Goal: Task Accomplishment & Management: Manage account settings

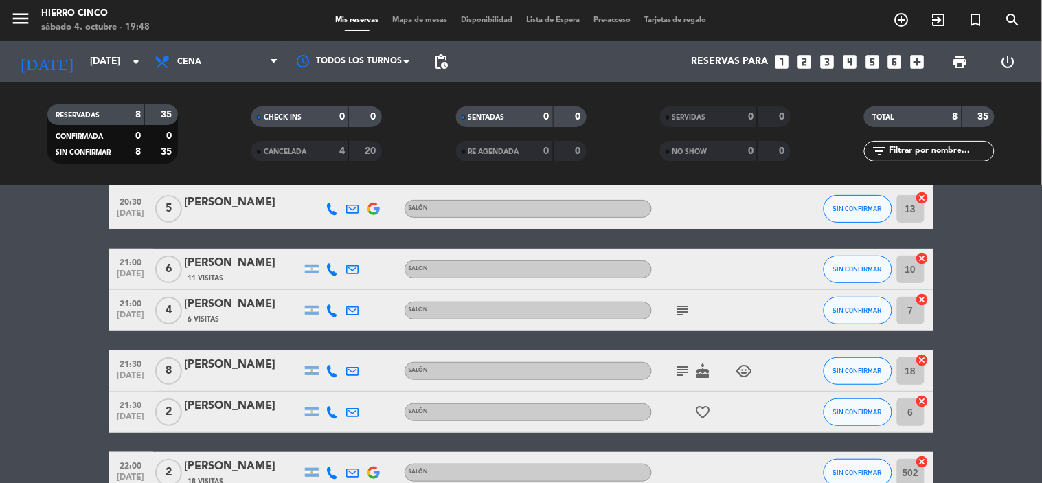
scroll to position [221, 0]
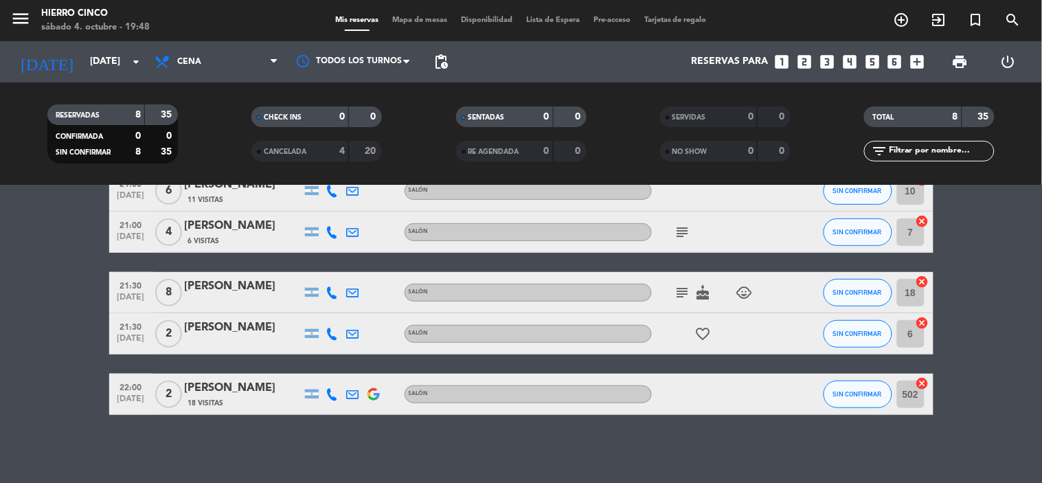
drag, startPoint x: 273, startPoint y: 392, endPoint x: 283, endPoint y: 455, distance: 64.1
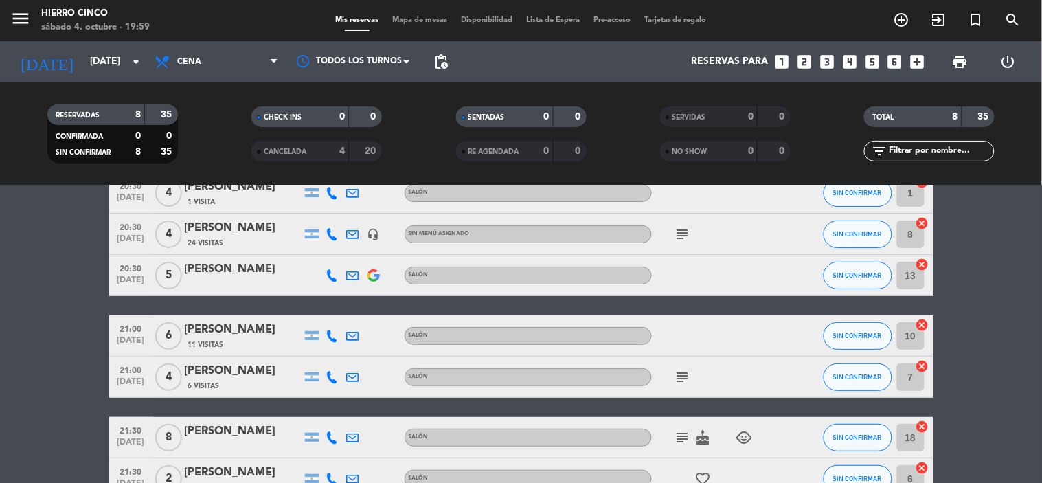
scroll to position [0, 0]
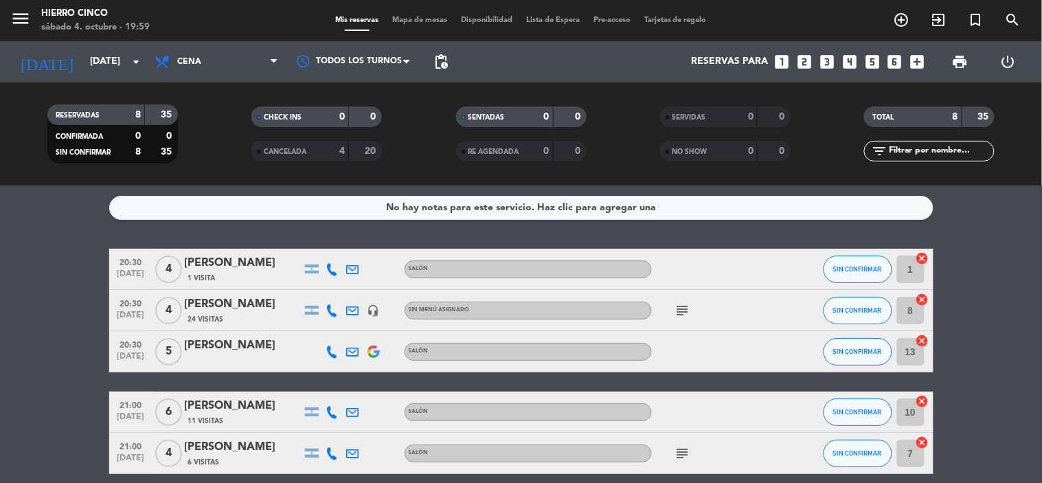
drag, startPoint x: 114, startPoint y: 254, endPoint x: 122, endPoint y: 198, distance: 56.8
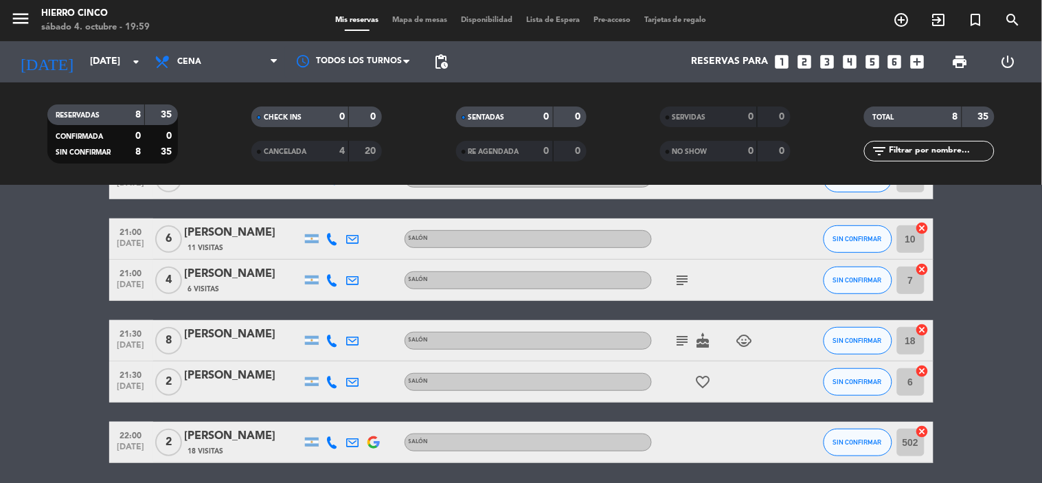
scroll to position [221, 0]
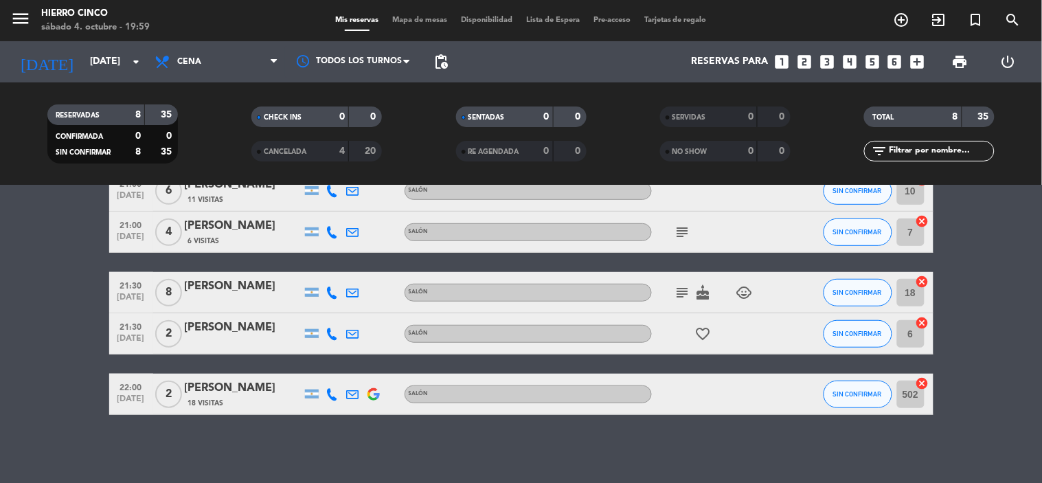
drag, startPoint x: 119, startPoint y: 253, endPoint x: 669, endPoint y: 497, distance: 602.3
click at [669, 482] on html "close × Hierro Cinco × chrome_reader_mode Listado de Reservas account_box Clien…" at bounding box center [521, 241] width 1042 height 483
click at [964, 60] on span "print" at bounding box center [960, 62] width 16 height 16
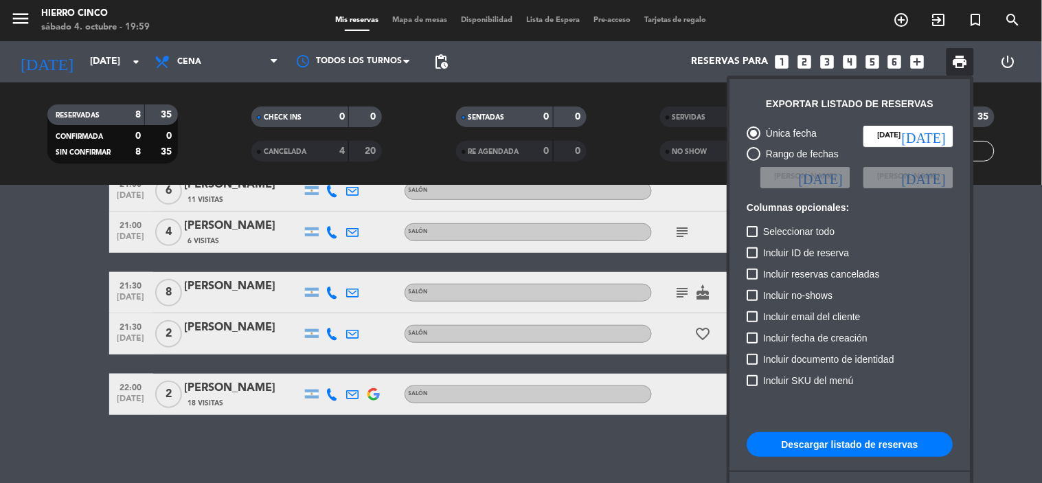
click at [836, 447] on button "Descargar listado de reservas" at bounding box center [851, 444] width 206 height 25
click at [42, 289] on div at bounding box center [521, 241] width 1042 height 483
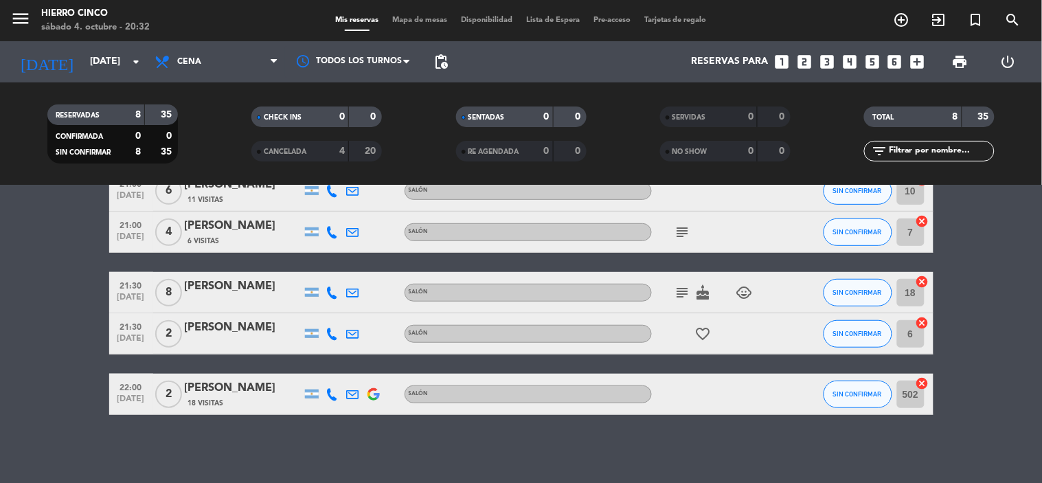
drag, startPoint x: 1003, startPoint y: 293, endPoint x: 987, endPoint y: 230, distance: 64.7
click at [71, 76] on div "[DATE] [DATE] arrow_drop_down" at bounding box center [78, 62] width 137 height 30
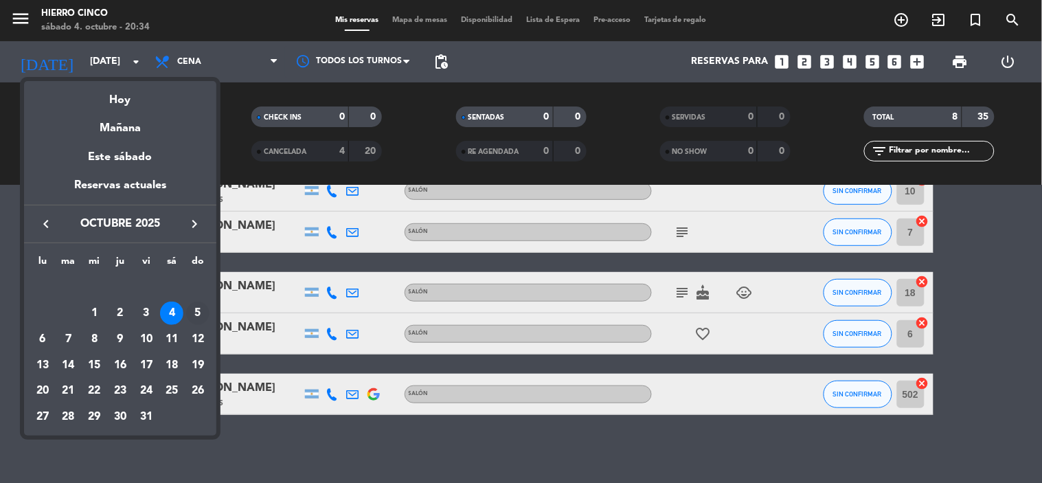
click at [190, 302] on td "5" at bounding box center [198, 313] width 26 height 26
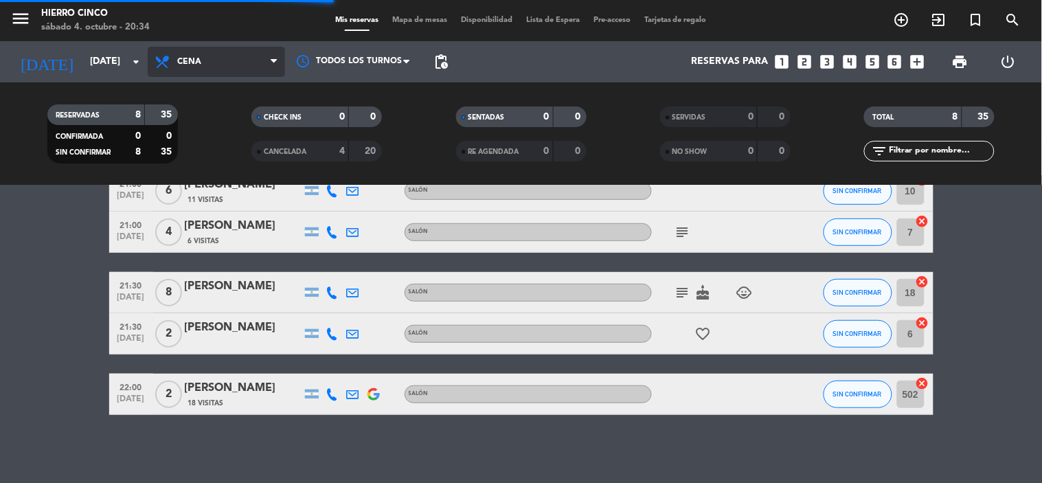
click at [208, 65] on span "Cena" at bounding box center [216, 62] width 137 height 30
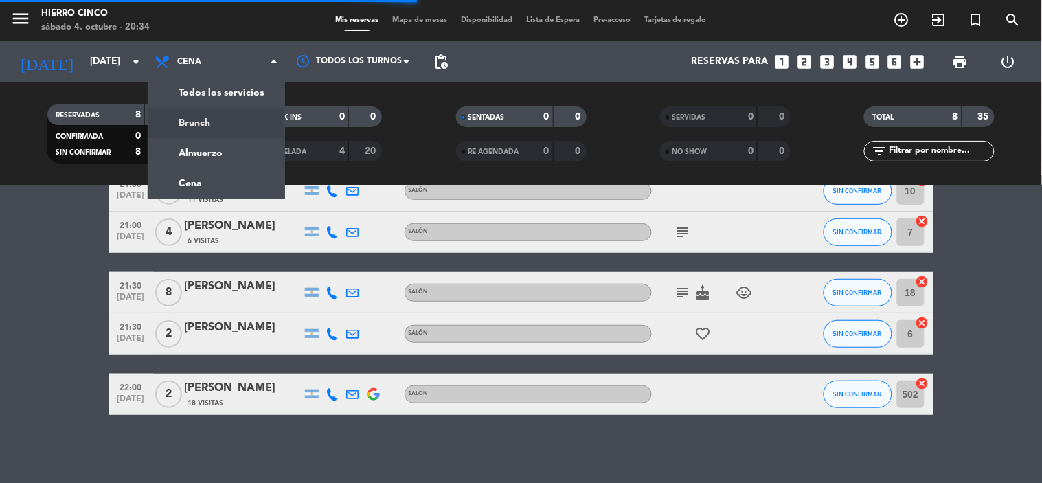
scroll to position [0, 0]
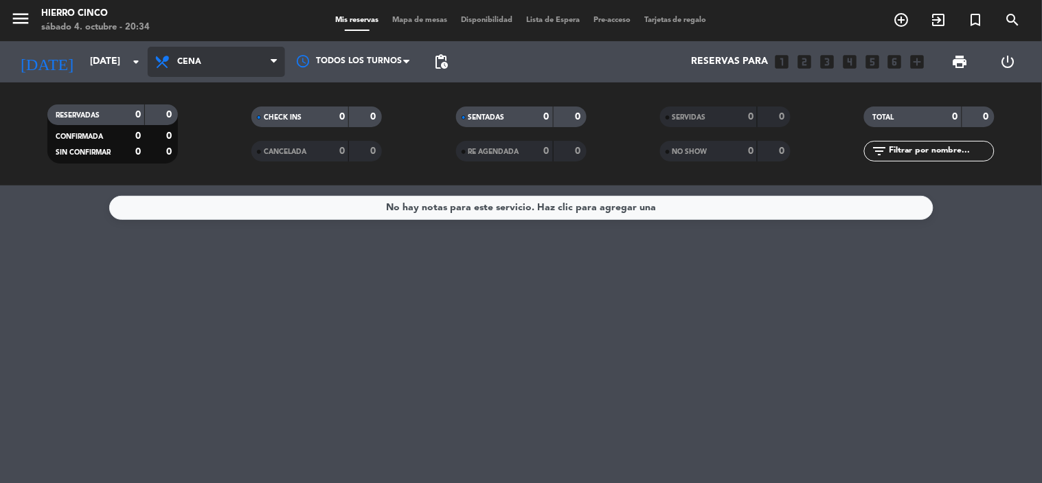
click at [209, 64] on span "Cena" at bounding box center [216, 62] width 137 height 30
click at [197, 159] on div "menu Hierro Cinco [DATE] 4. octubre - 20:34 Mis reservas Mapa de mesas Disponib…" at bounding box center [521, 93] width 1042 height 186
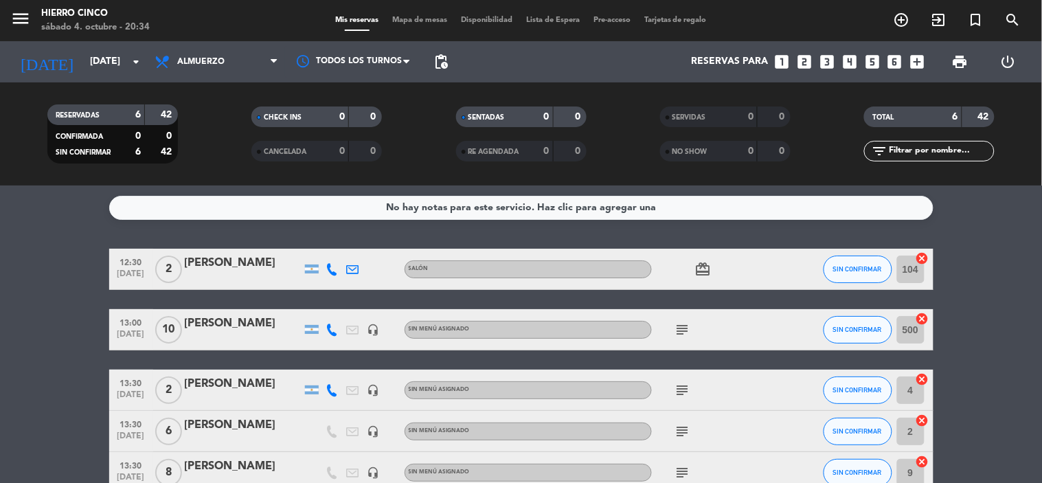
click at [682, 330] on icon "subject" at bounding box center [683, 330] width 16 height 16
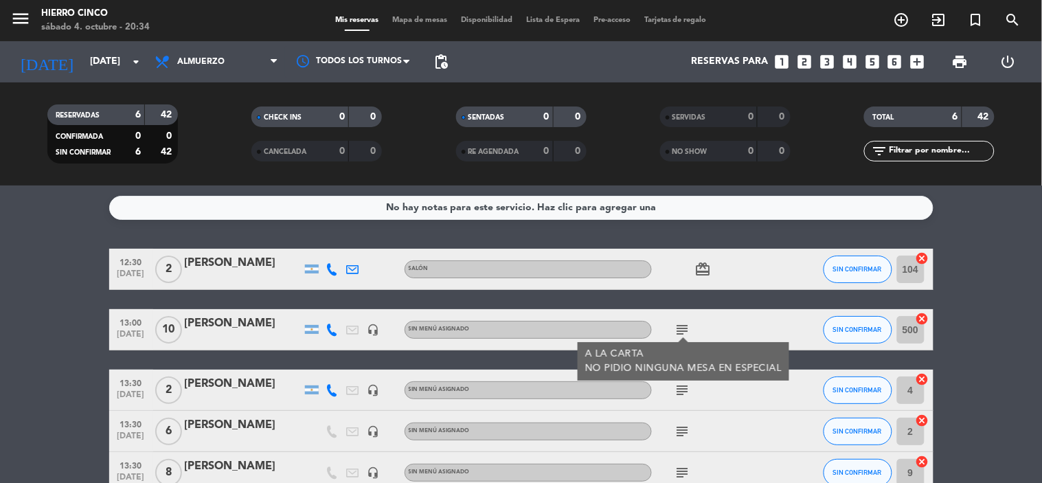
click at [987, 284] on bookings-row "12:30 [DATE] 2 [PERSON_NAME] Salón card_giftcard SIN CONFIRMAR 104 cancel 13:00…" at bounding box center [521, 392] width 1042 height 286
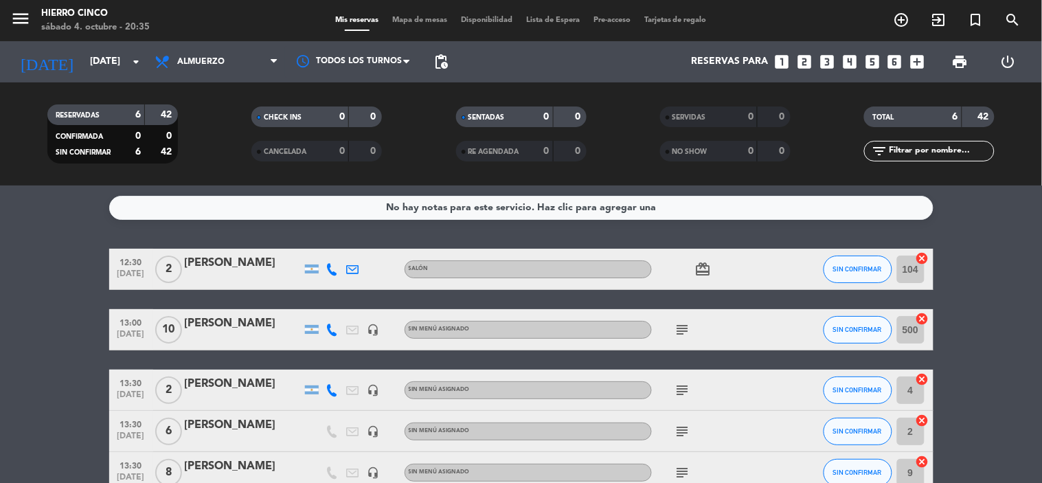
drag, startPoint x: 1016, startPoint y: 328, endPoint x: 1007, endPoint y: 414, distance: 85.7
click at [676, 324] on icon "subject" at bounding box center [683, 330] width 16 height 16
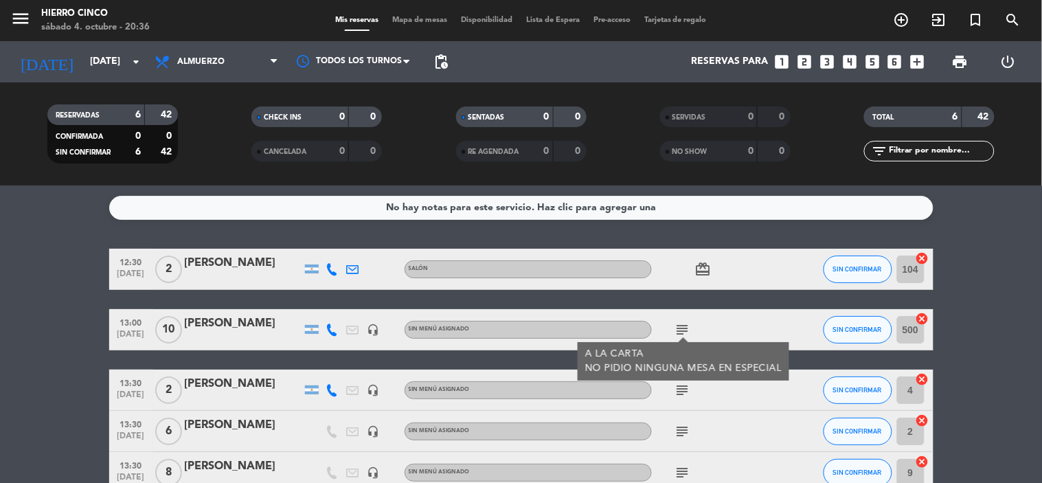
click at [687, 392] on icon "subject" at bounding box center [683, 390] width 16 height 16
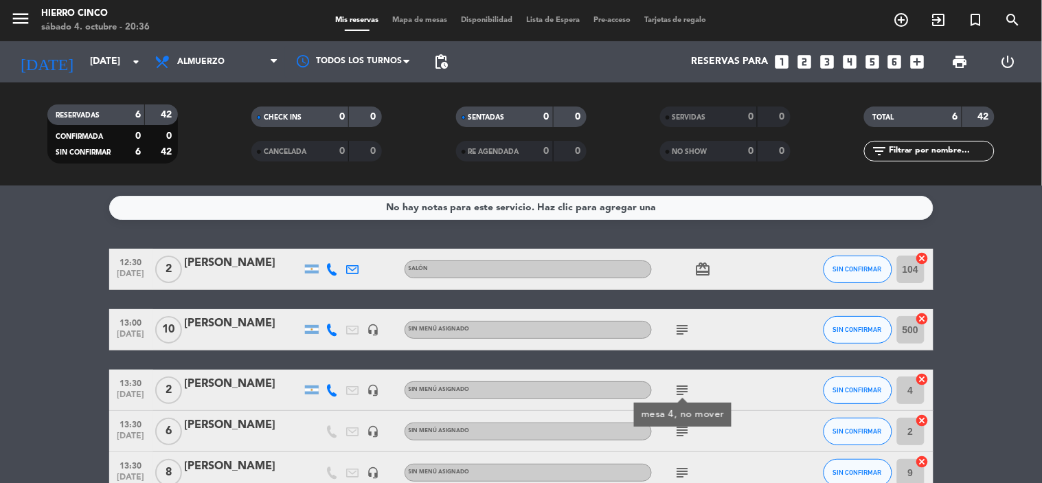
click at [683, 440] on div "subject" at bounding box center [714, 431] width 124 height 41
click at [682, 427] on icon "subject" at bounding box center [683, 431] width 16 height 16
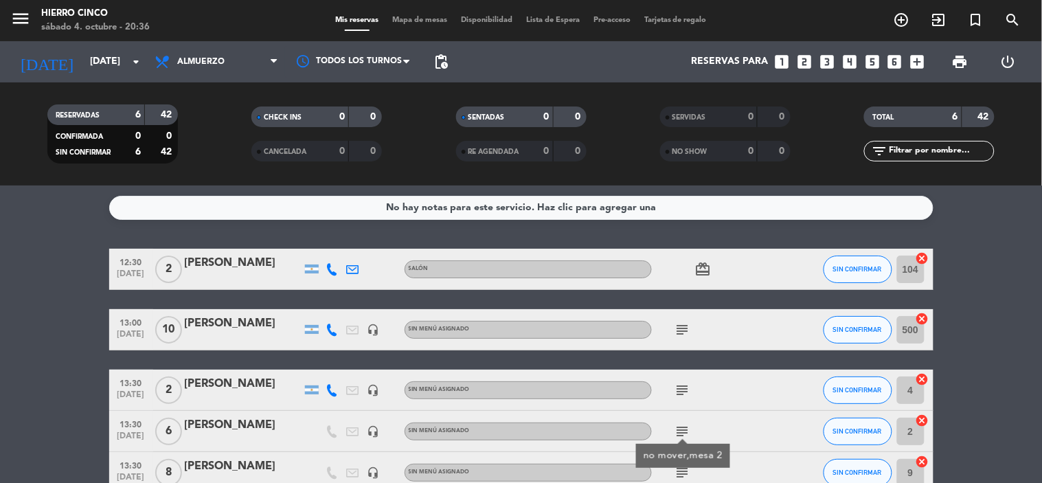
drag, startPoint x: 1021, startPoint y: 352, endPoint x: 1015, endPoint y: 378, distance: 26.8
drag, startPoint x: 1019, startPoint y: 385, endPoint x: 1028, endPoint y: 344, distance: 42.2
drag, startPoint x: 1028, startPoint y: 354, endPoint x: 1020, endPoint y: 410, distance: 56.8
drag, startPoint x: 1022, startPoint y: 306, endPoint x: 1017, endPoint y: 420, distance: 114.2
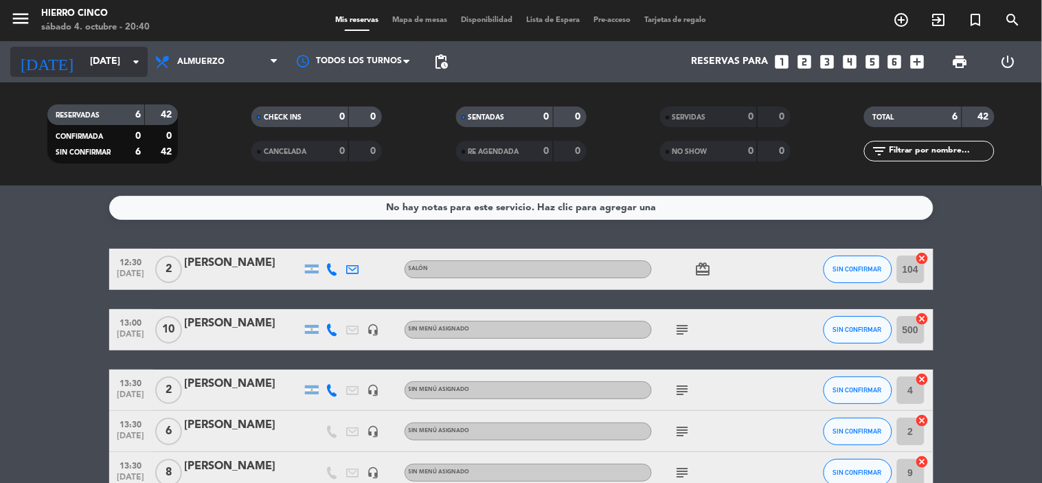
click at [117, 62] on input "[DATE]" at bounding box center [148, 61] width 131 height 25
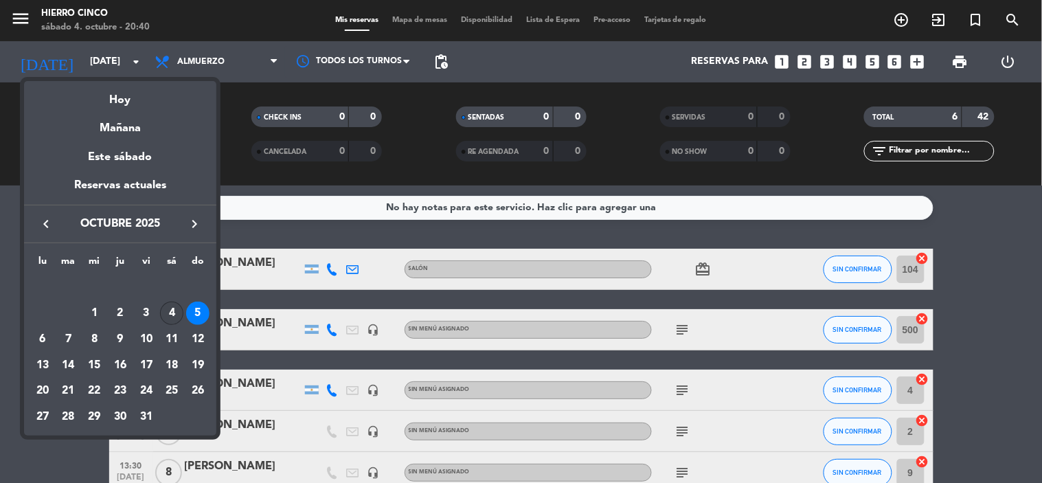
click at [167, 319] on div "4" at bounding box center [171, 313] width 23 height 23
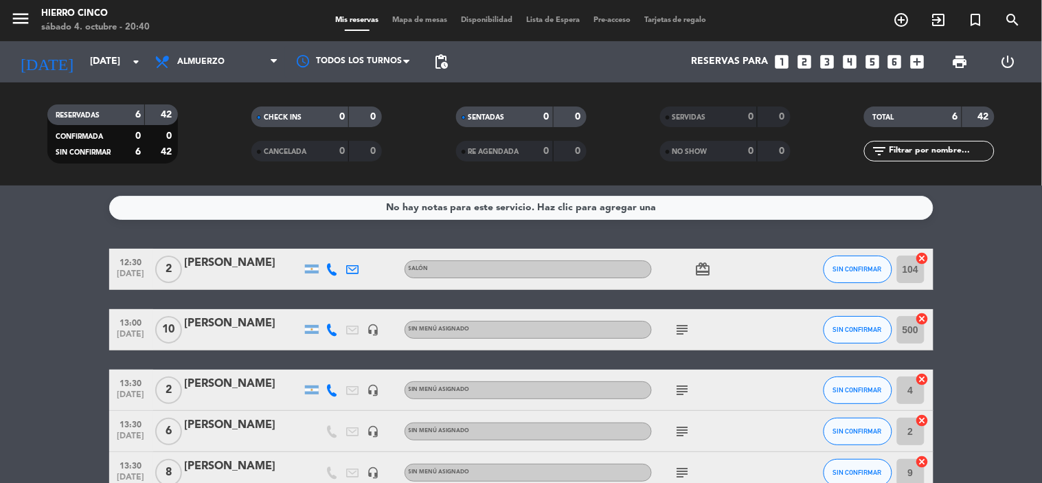
type input "[DATE]"
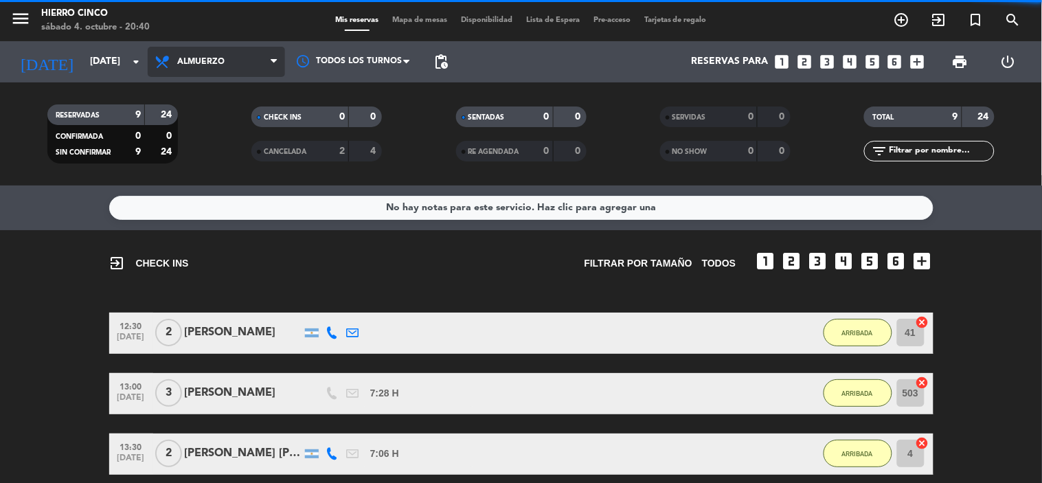
click at [198, 58] on span "Almuerzo" at bounding box center [200, 62] width 47 height 10
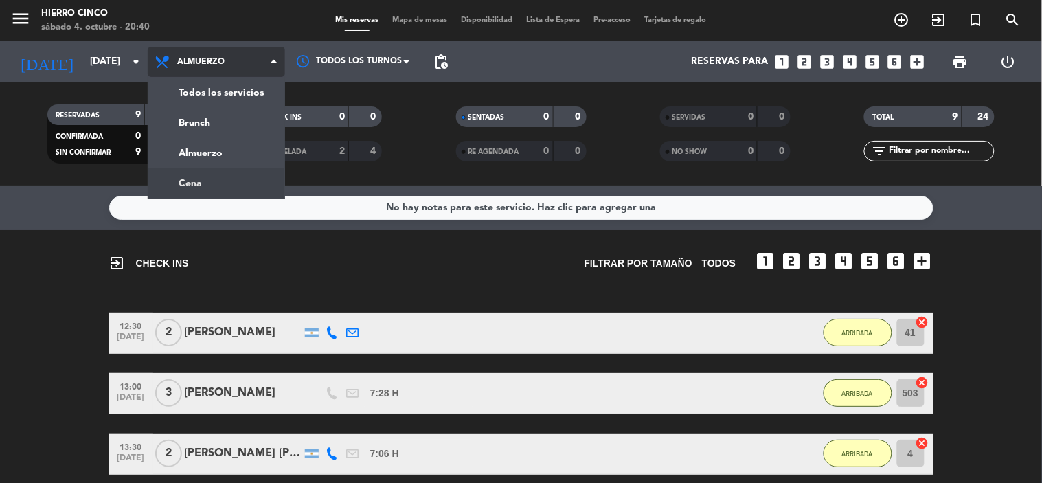
click at [212, 179] on div "menu Hierro Cinco [DATE] 4. octubre - 20:40 Mis reservas Mapa de mesas Disponib…" at bounding box center [521, 93] width 1042 height 186
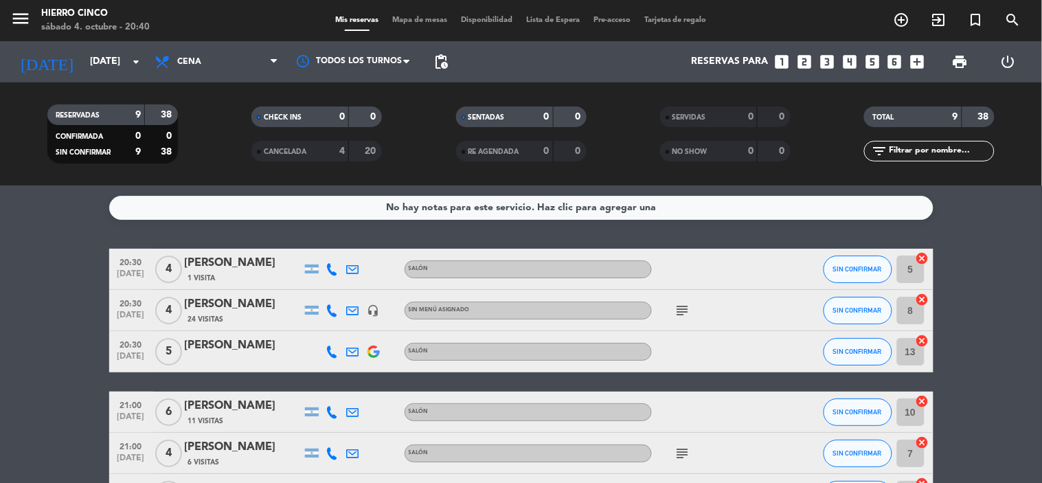
click at [890, 63] on icon "looks_6" at bounding box center [895, 62] width 18 height 18
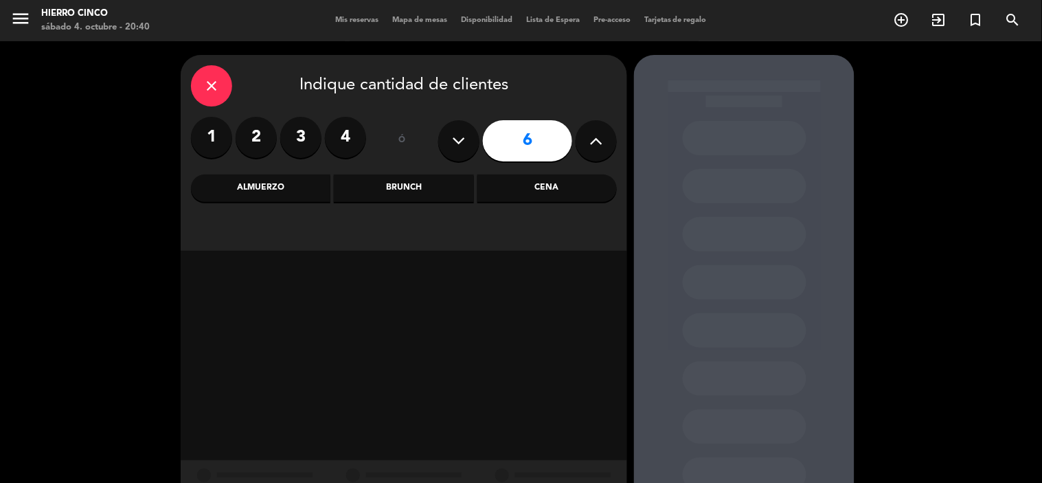
click at [523, 187] on div "Cena" at bounding box center [547, 188] width 139 height 27
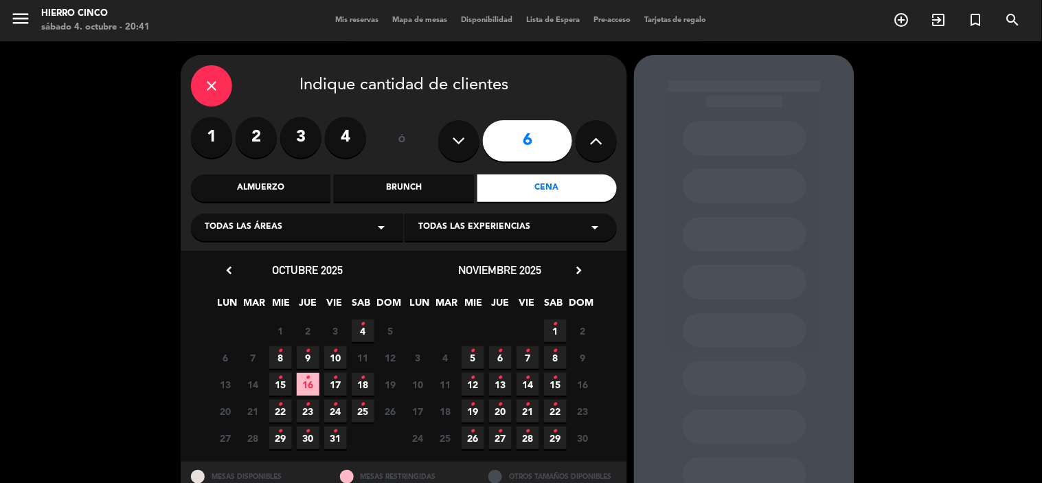
click at [360, 337] on span "4 •" at bounding box center [363, 331] width 23 height 23
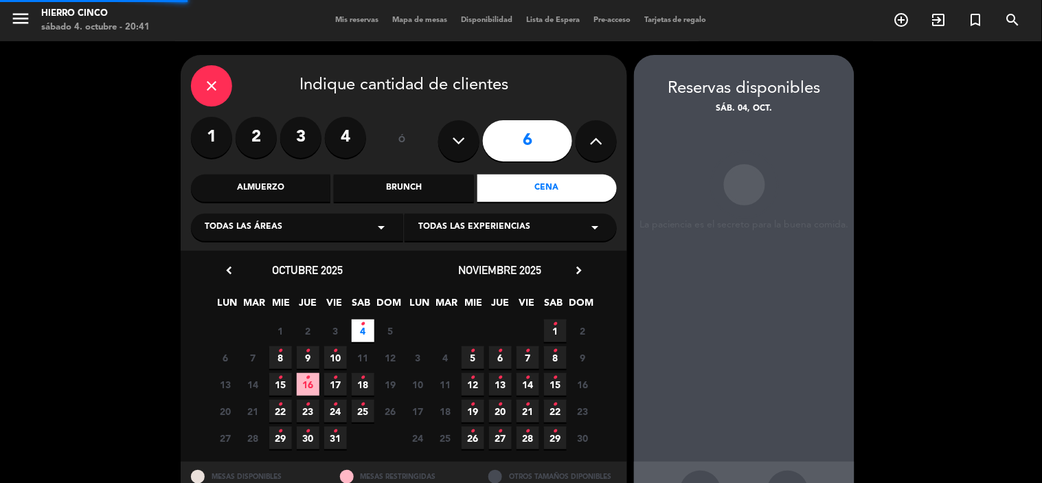
scroll to position [51, 0]
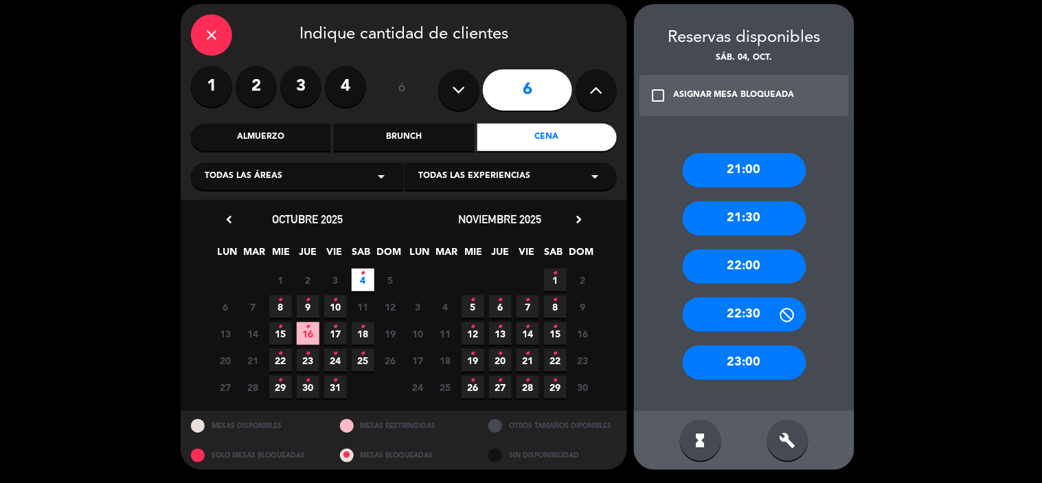
click at [750, 177] on div "21:00" at bounding box center [745, 170] width 124 height 34
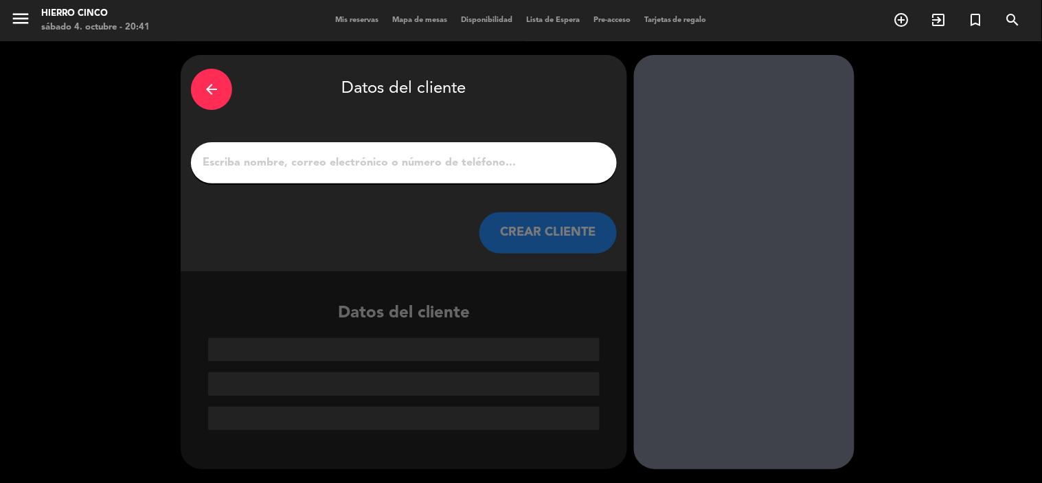
click at [377, 158] on input "1" at bounding box center [403, 162] width 405 height 19
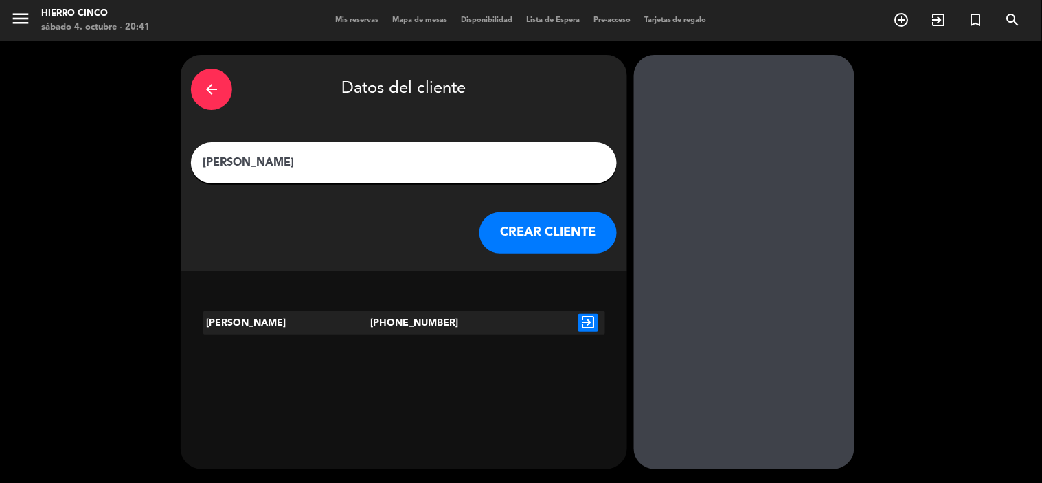
type input "[PERSON_NAME]"
click at [587, 326] on icon "exit_to_app" at bounding box center [589, 323] width 20 height 18
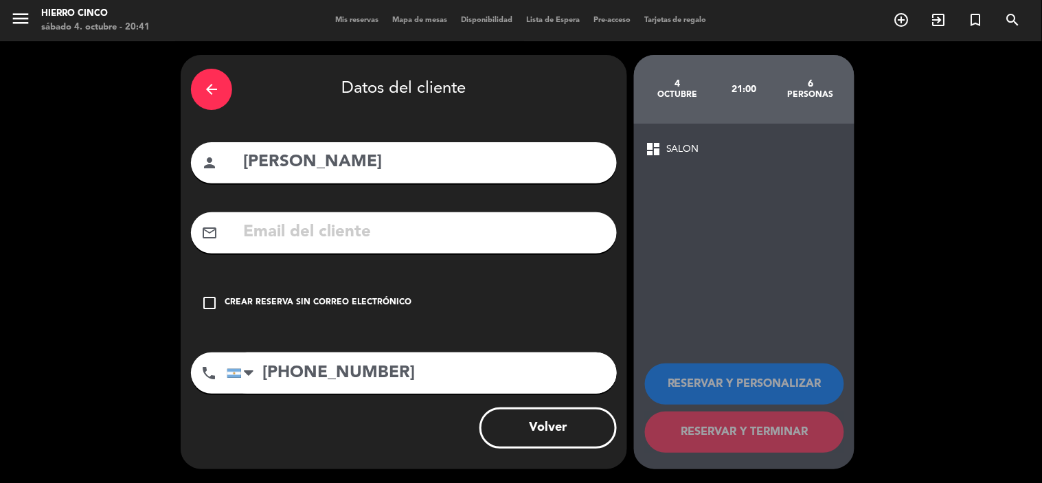
click at [213, 298] on icon "check_box_outline_blank" at bounding box center [209, 303] width 16 height 16
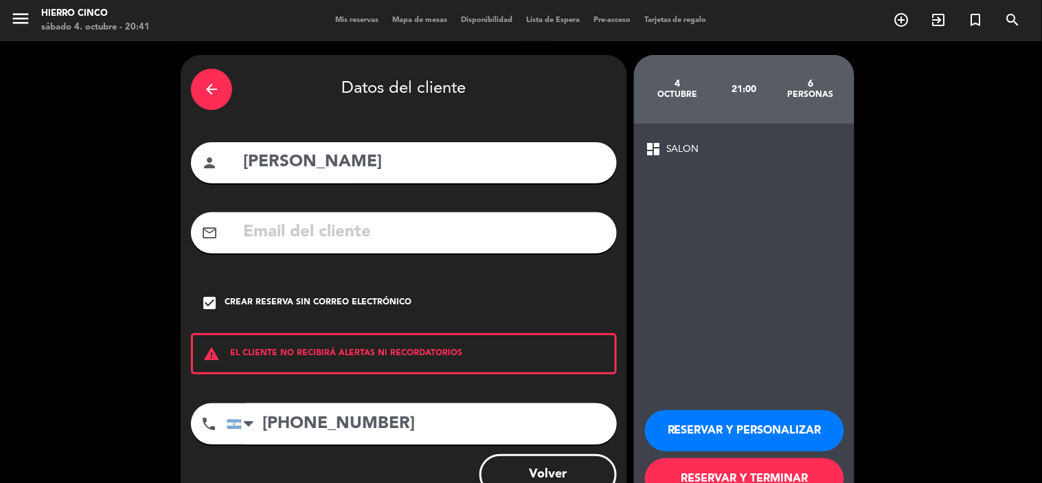
click at [704, 436] on button "RESERVAR Y PERSONALIZAR" at bounding box center [744, 430] width 199 height 41
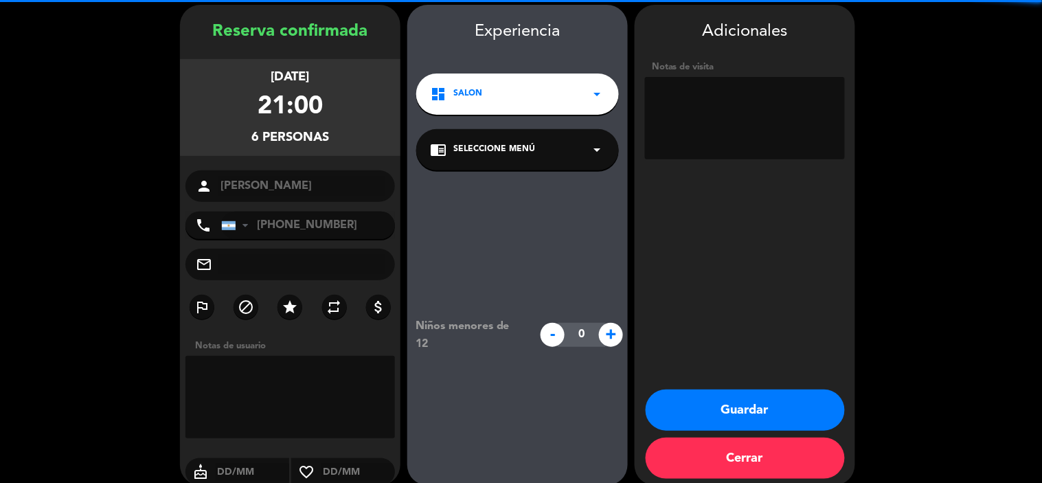
scroll to position [55, 0]
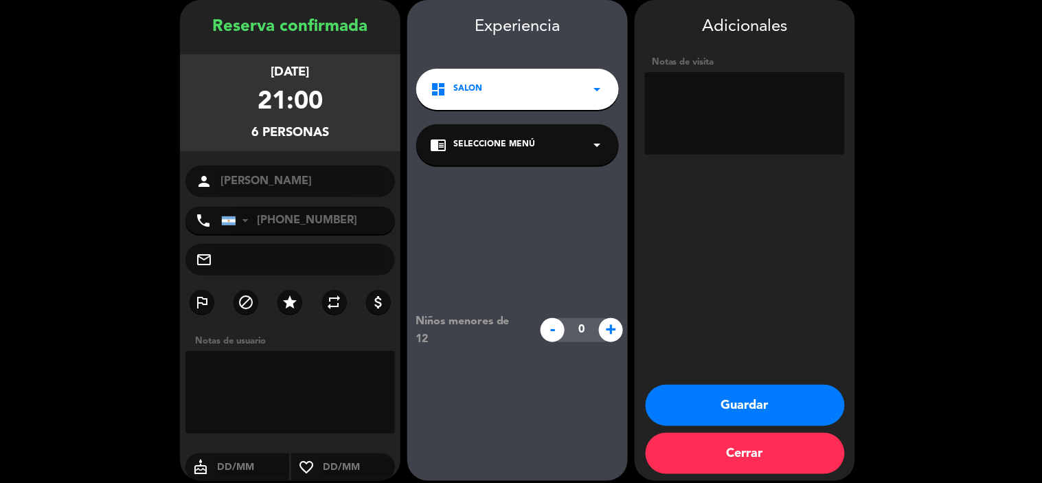
click at [708, 405] on button "Guardar" at bounding box center [745, 405] width 199 height 41
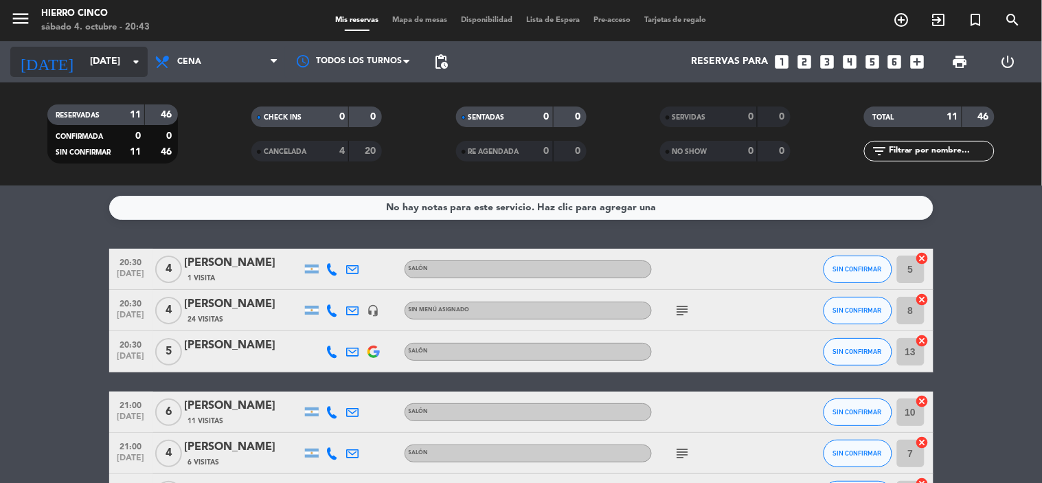
click at [122, 57] on input "[DATE]" at bounding box center [148, 61] width 131 height 25
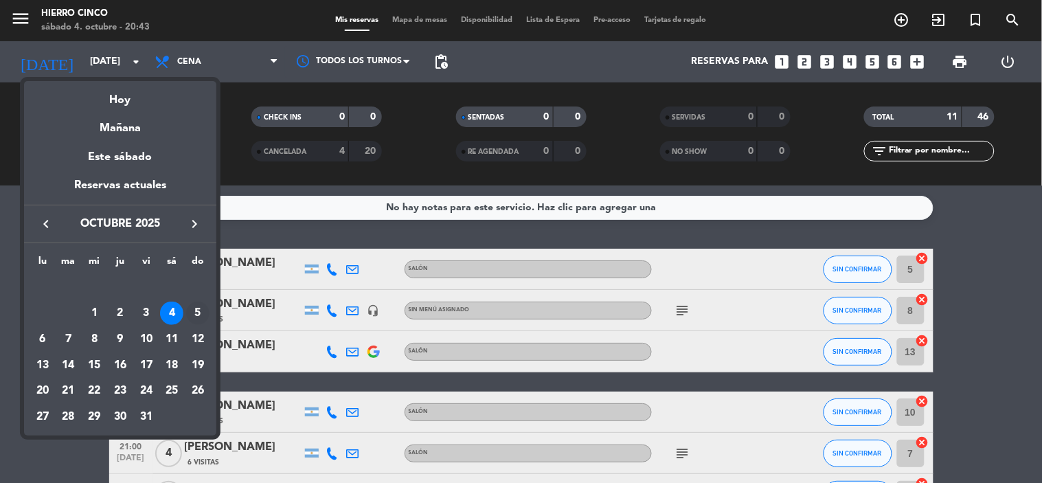
click at [198, 317] on div "5" at bounding box center [197, 313] width 23 height 23
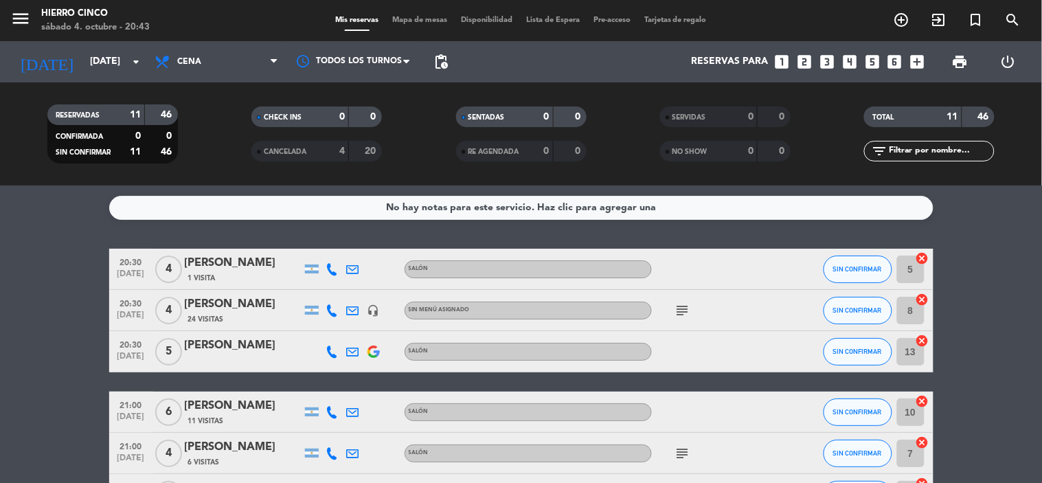
type input "[DATE]"
click at [201, 79] on div "Todos los servicios Brunch Almuerzo Cena Cena Todos los servicios Brunch Almuer…" at bounding box center [216, 61] width 137 height 41
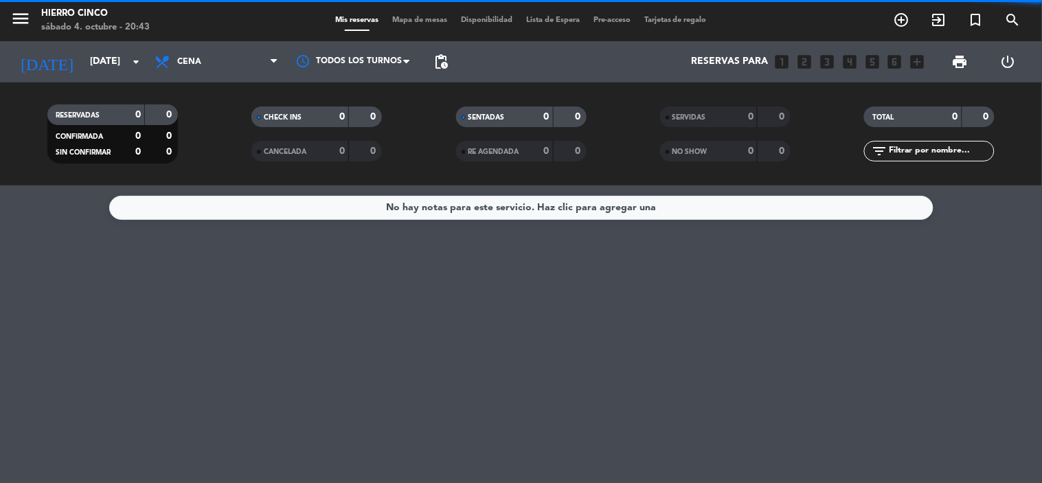
click at [202, 71] on span "Cena" at bounding box center [216, 62] width 137 height 30
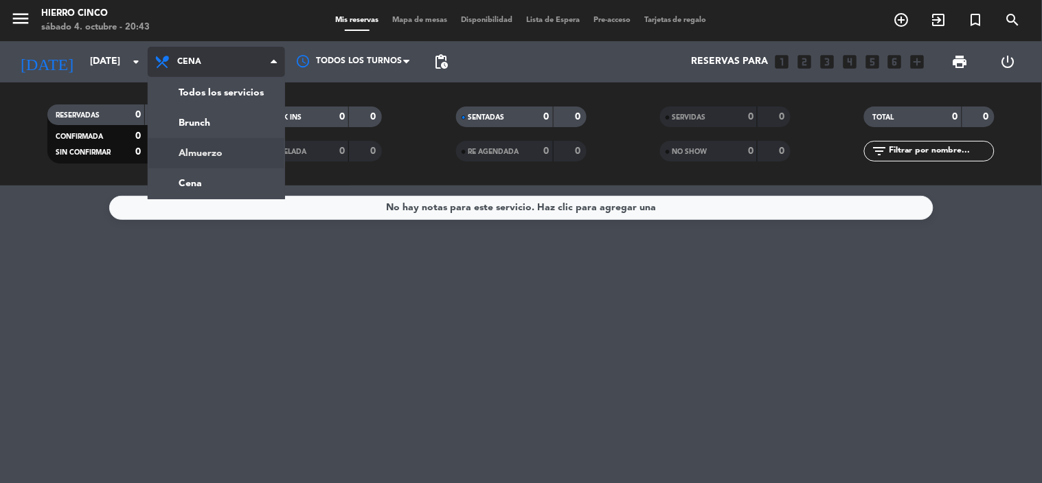
click at [200, 151] on div "menu Hierro Cinco [DATE] 4. octubre - 20:43 Mis reservas Mapa de mesas Disponib…" at bounding box center [521, 93] width 1042 height 186
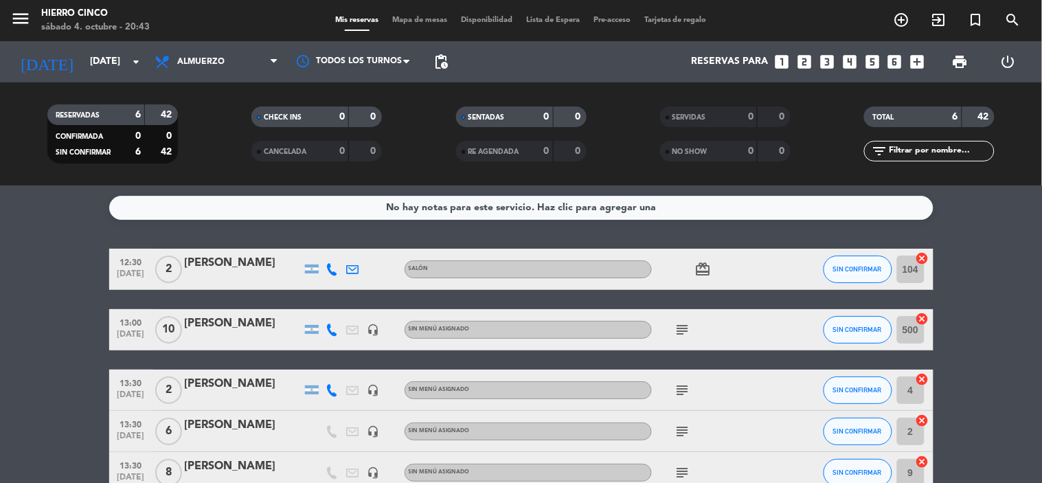
click at [419, 23] on span "Mapa de mesas" at bounding box center [419, 20] width 69 height 8
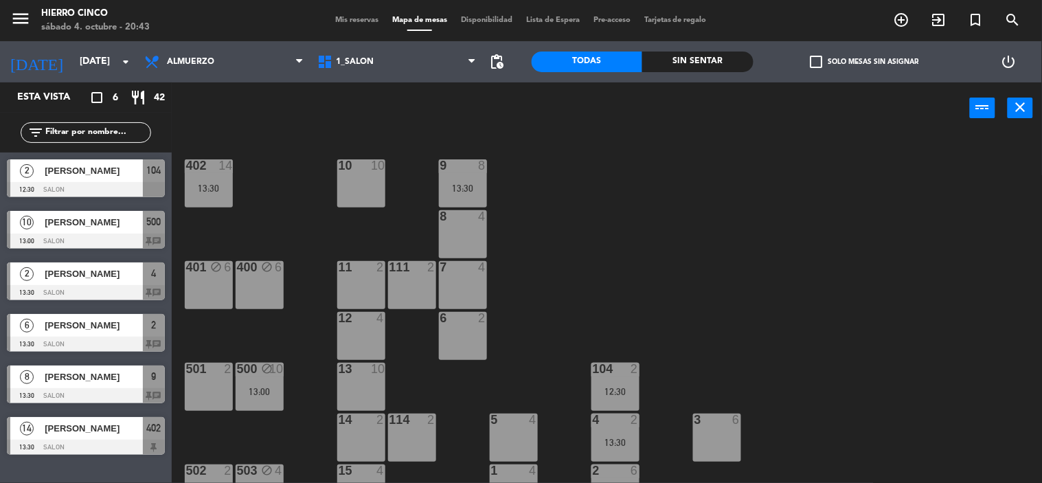
drag, startPoint x: 117, startPoint y: 243, endPoint x: 125, endPoint y: 327, distance: 84.9
drag, startPoint x: 128, startPoint y: 359, endPoint x: 145, endPoint y: 427, distance: 70.2
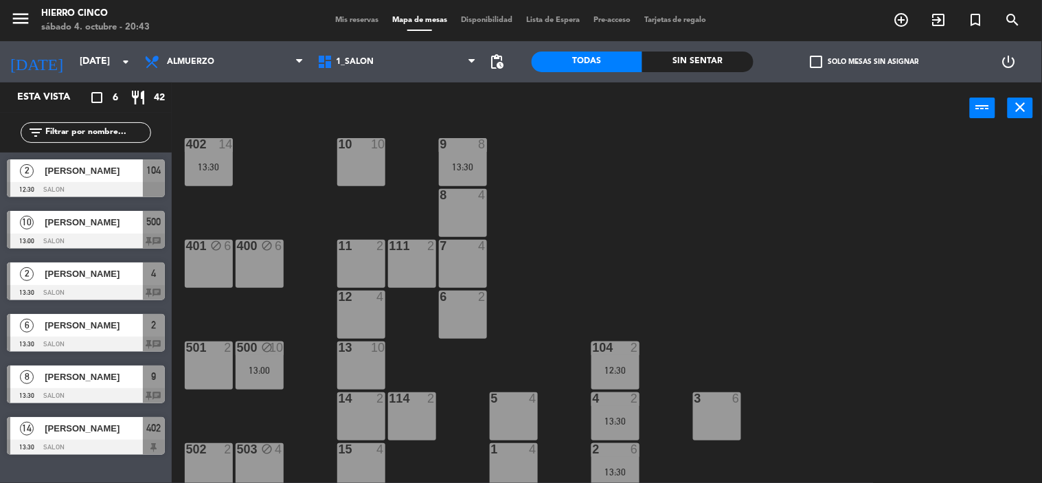
scroll to position [28, 0]
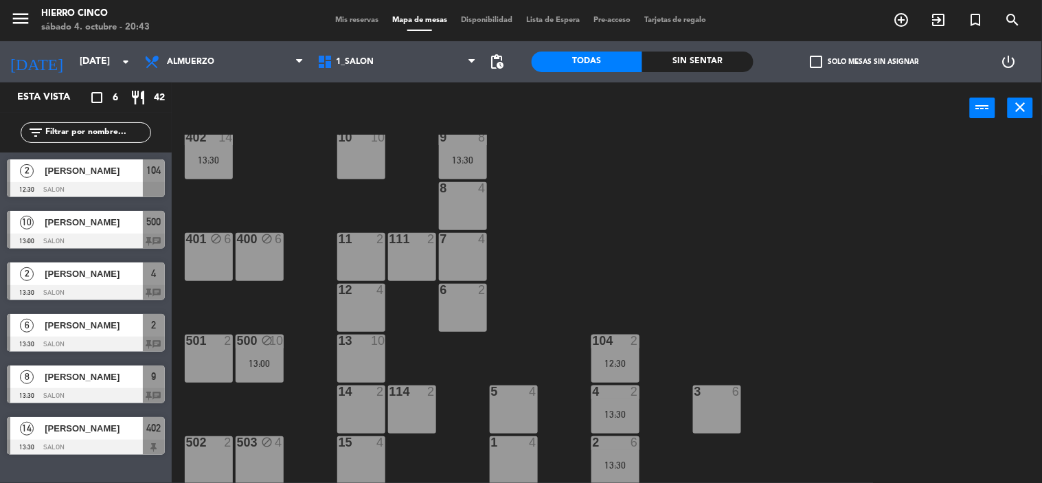
drag, startPoint x: 313, startPoint y: 219, endPoint x: 261, endPoint y: 307, distance: 102.9
drag, startPoint x: 170, startPoint y: 224, endPoint x: 172, endPoint y: 248, distance: 24.1
click at [354, 23] on span "Mis reservas" at bounding box center [356, 20] width 57 height 8
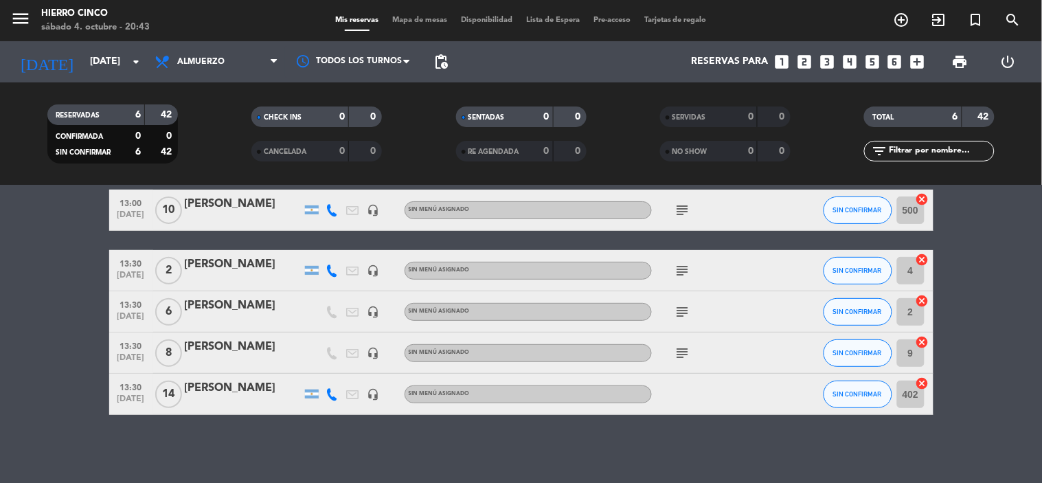
scroll to position [94, 0]
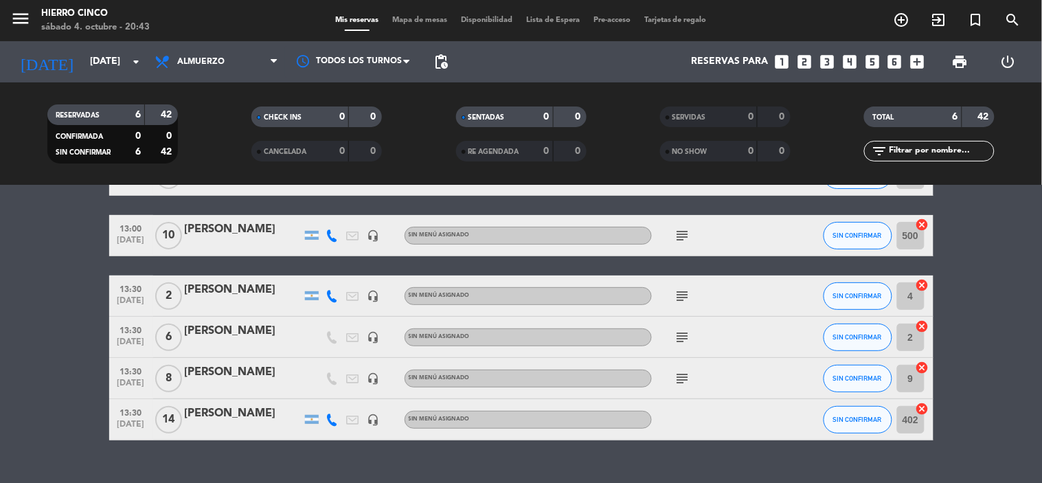
drag, startPoint x: 894, startPoint y: 236, endPoint x: 919, endPoint y: 199, distance: 44.4
click at [394, 15] on div "Mis reservas Mapa de mesas Disponibilidad Lista de Espera Pre-acceso Tarjetas d…" at bounding box center [520, 20] width 385 height 12
click at [411, 17] on span "Mapa de mesas" at bounding box center [419, 20] width 69 height 8
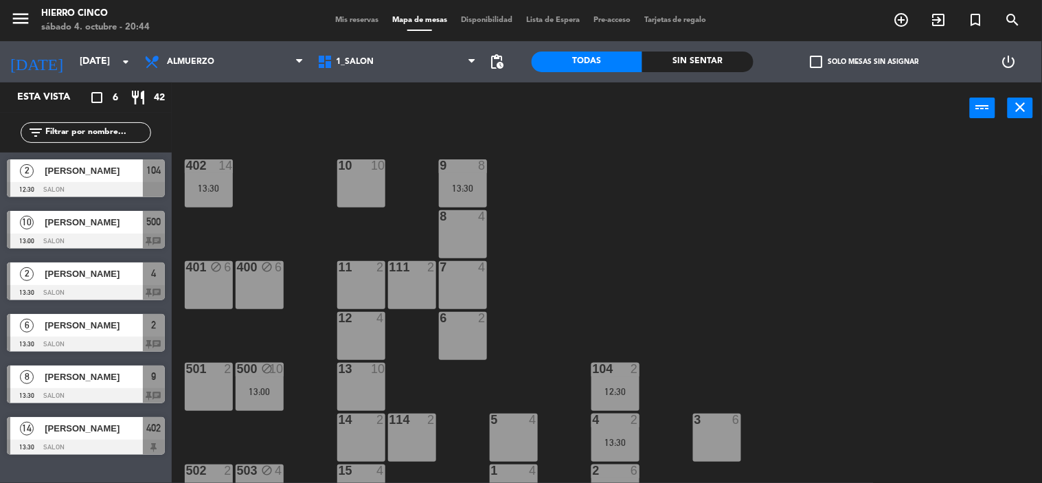
click at [153, 238] on div at bounding box center [86, 241] width 158 height 15
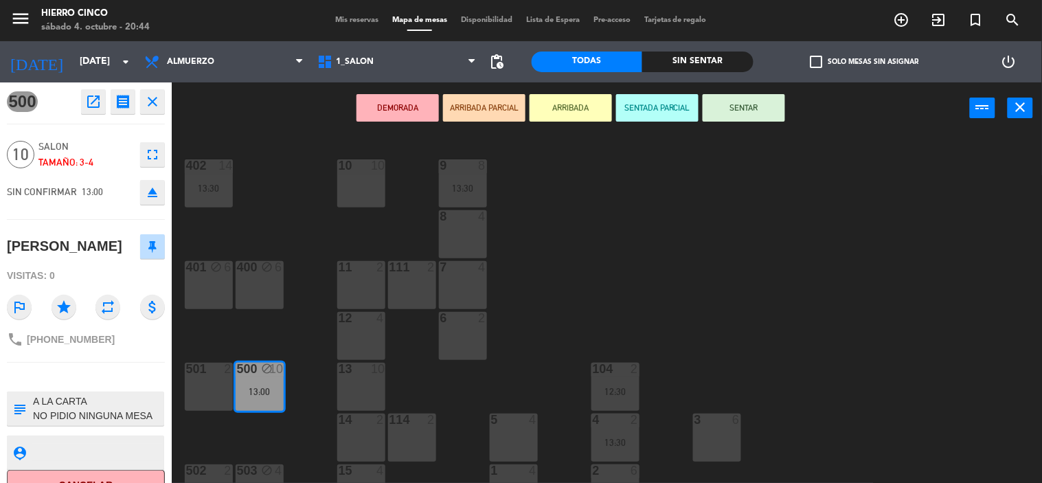
click at [154, 101] on icon "close" at bounding box center [152, 101] width 16 height 16
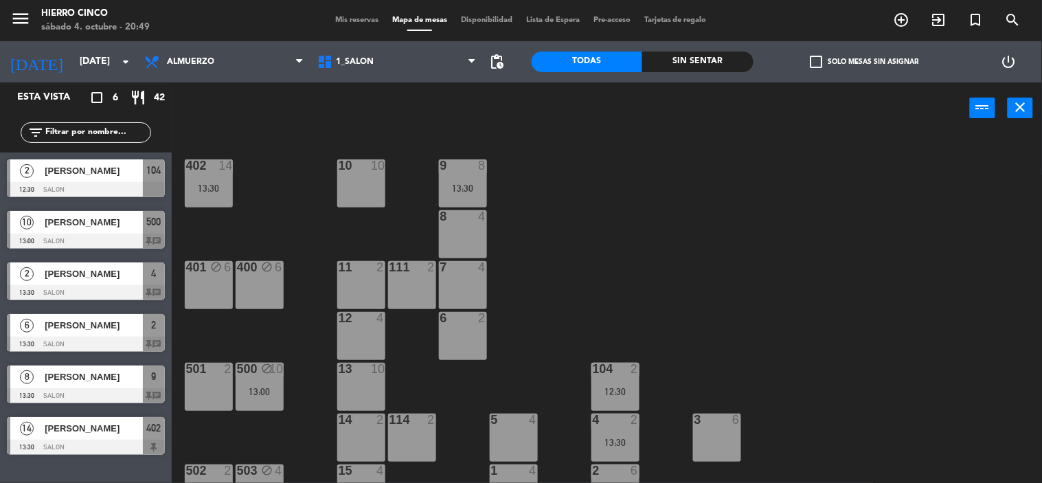
click at [349, 23] on span "Mis reservas" at bounding box center [356, 20] width 57 height 8
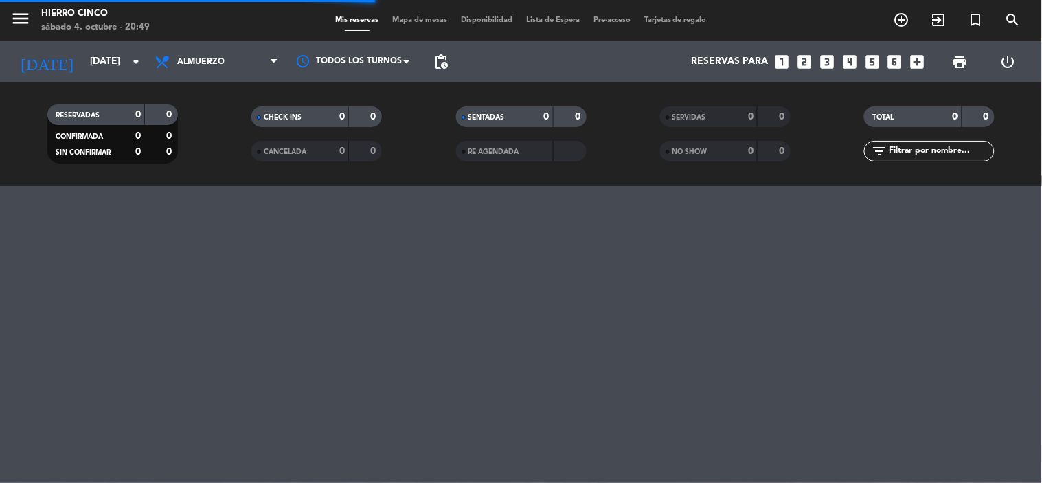
click at [853, 65] on icon "looks_4" at bounding box center [850, 62] width 18 height 18
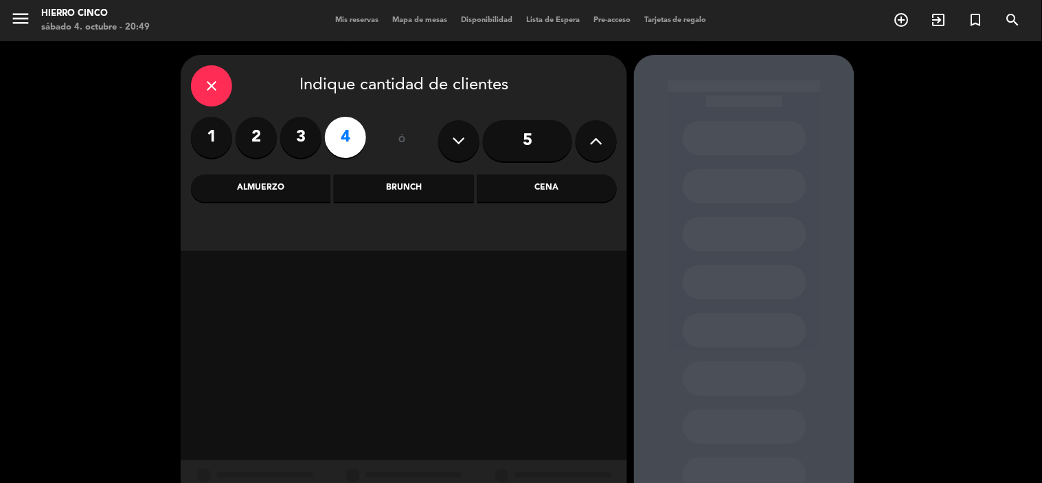
click at [342, 146] on label "4" at bounding box center [345, 137] width 41 height 41
click at [287, 183] on div "Almuerzo" at bounding box center [260, 188] width 139 height 27
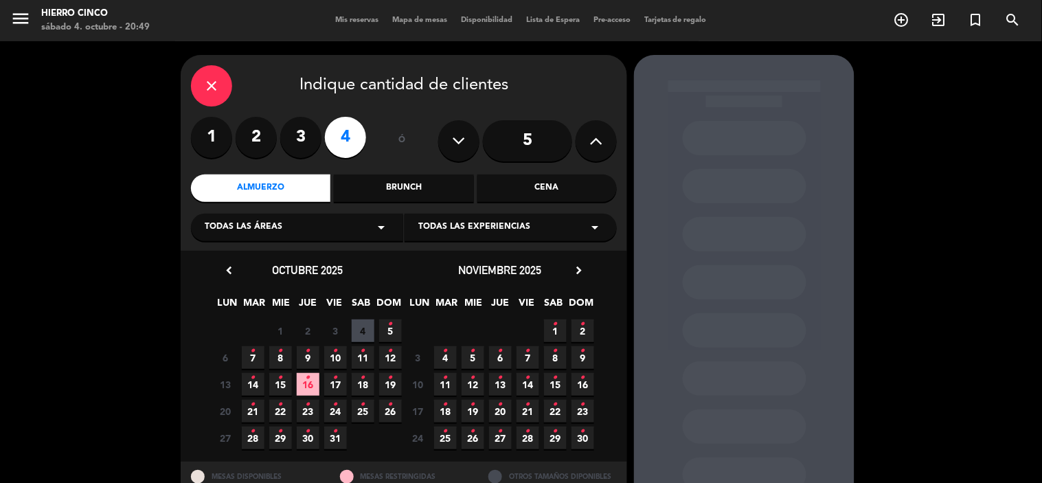
click at [387, 327] on span "5 •" at bounding box center [390, 331] width 23 height 23
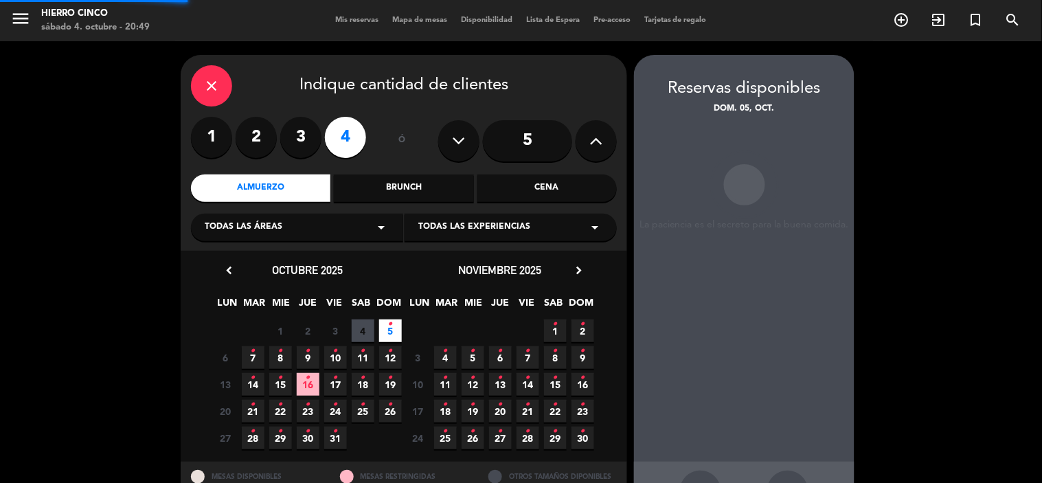
scroll to position [51, 0]
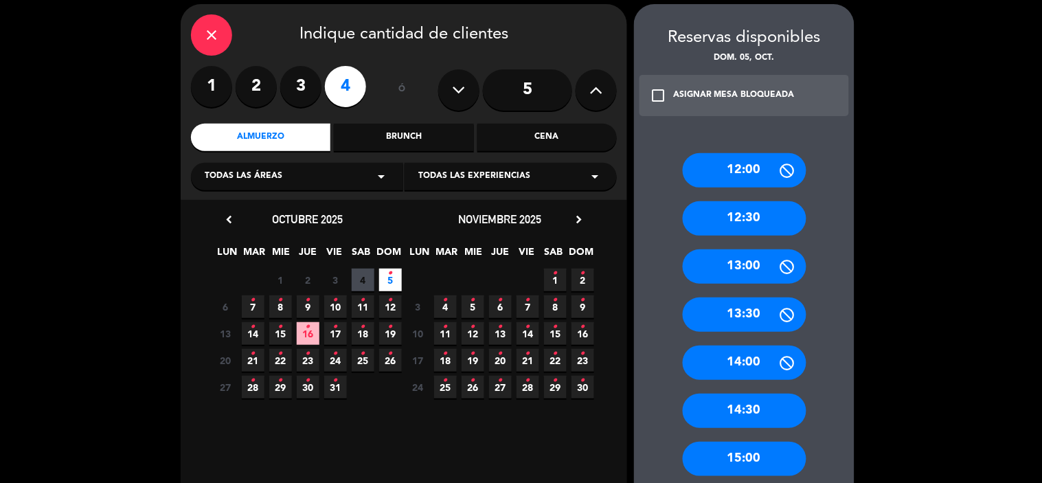
click at [740, 306] on div "13:30" at bounding box center [745, 315] width 124 height 34
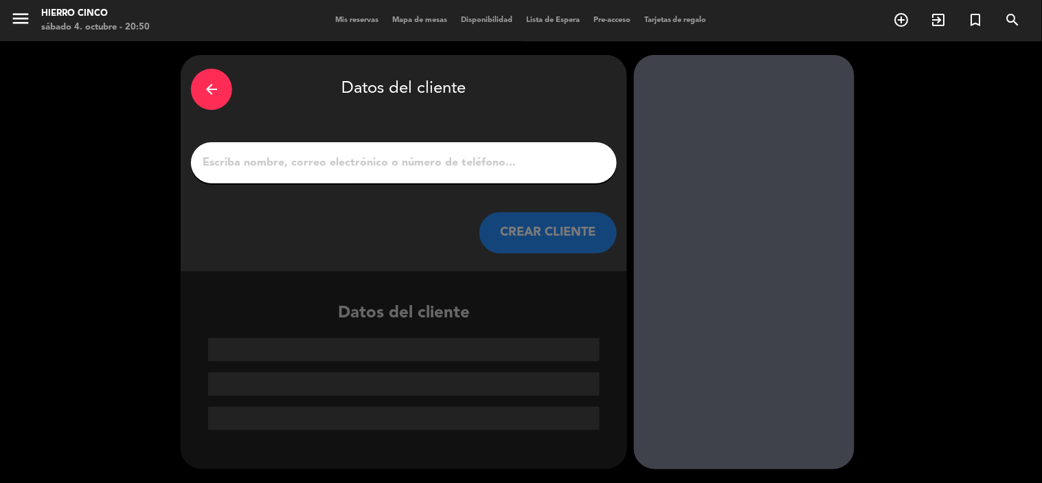
click at [301, 159] on input "1" at bounding box center [403, 162] width 405 height 19
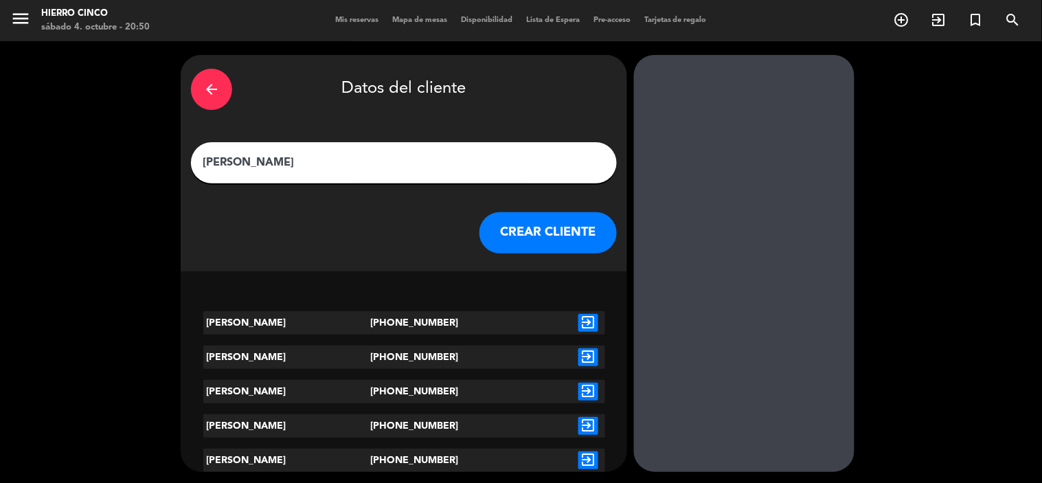
type input "[PERSON_NAME]"
click at [581, 324] on icon "exit_to_app" at bounding box center [589, 323] width 20 height 18
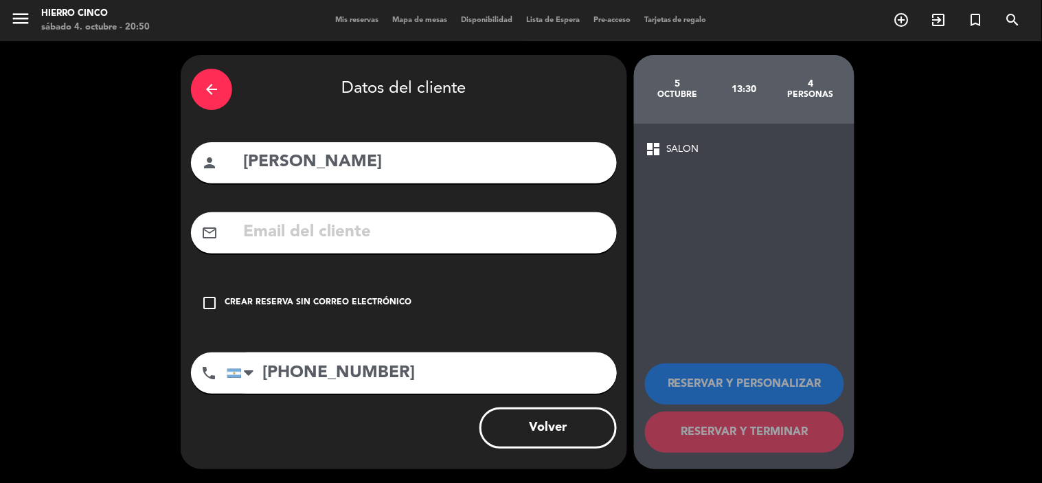
click at [203, 304] on icon "check_box_outline_blank" at bounding box center [209, 303] width 16 height 16
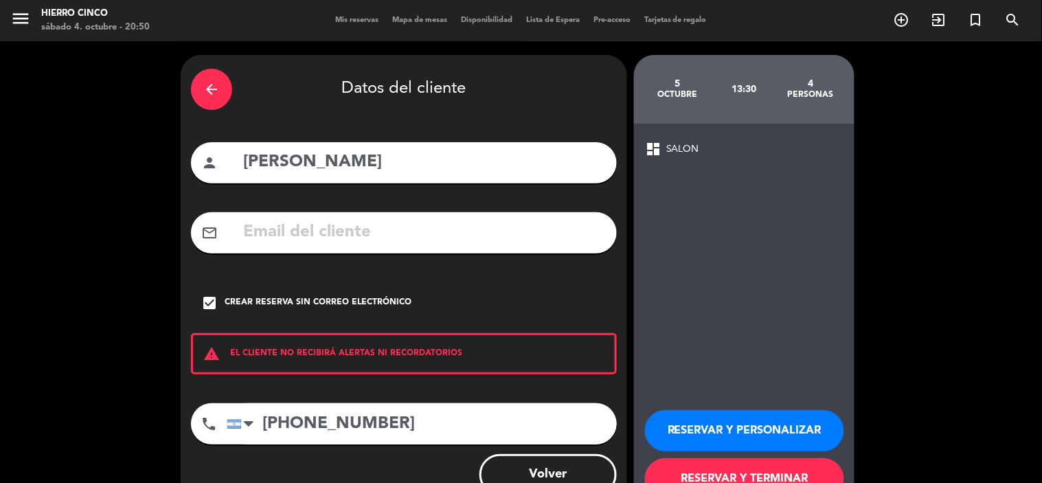
click at [719, 429] on button "RESERVAR Y PERSONALIZAR" at bounding box center [744, 430] width 199 height 41
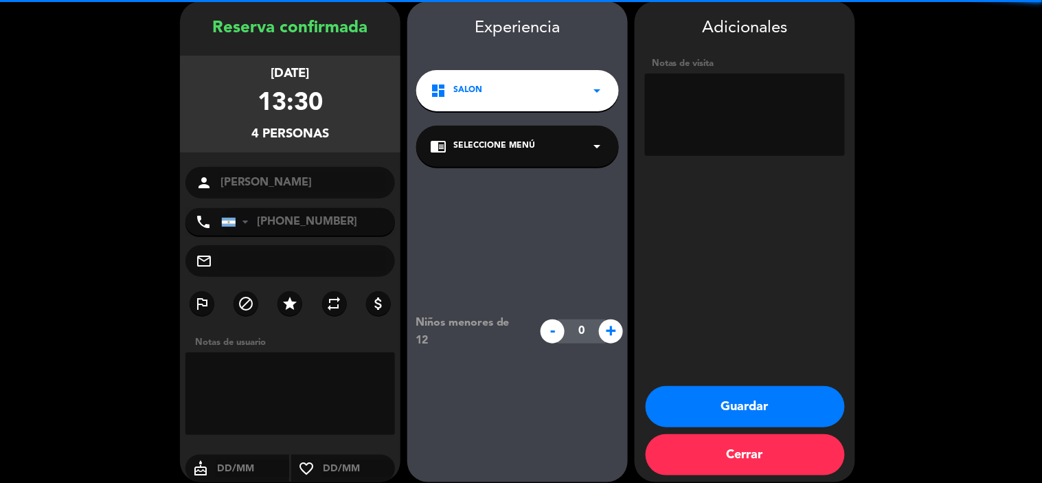
scroll to position [55, 0]
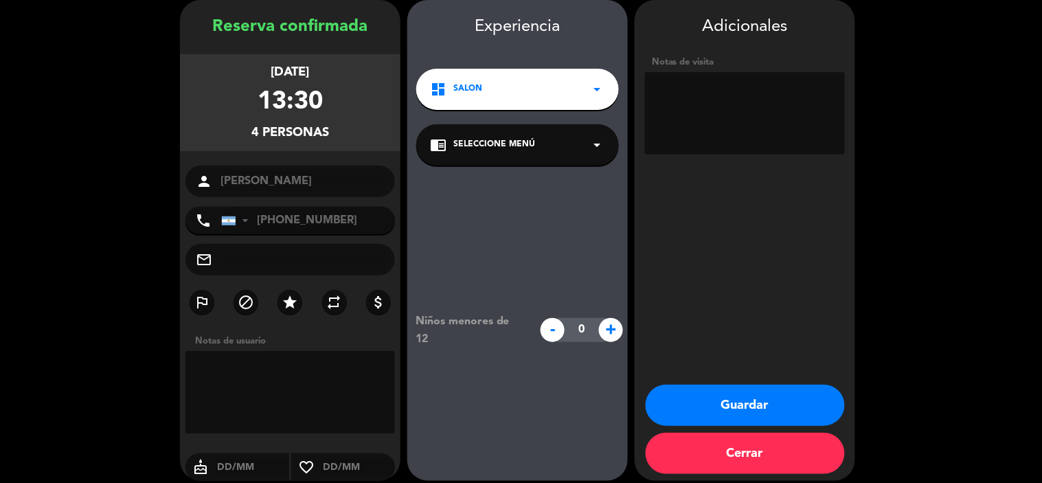
click at [718, 414] on button "Guardar" at bounding box center [745, 405] width 199 height 41
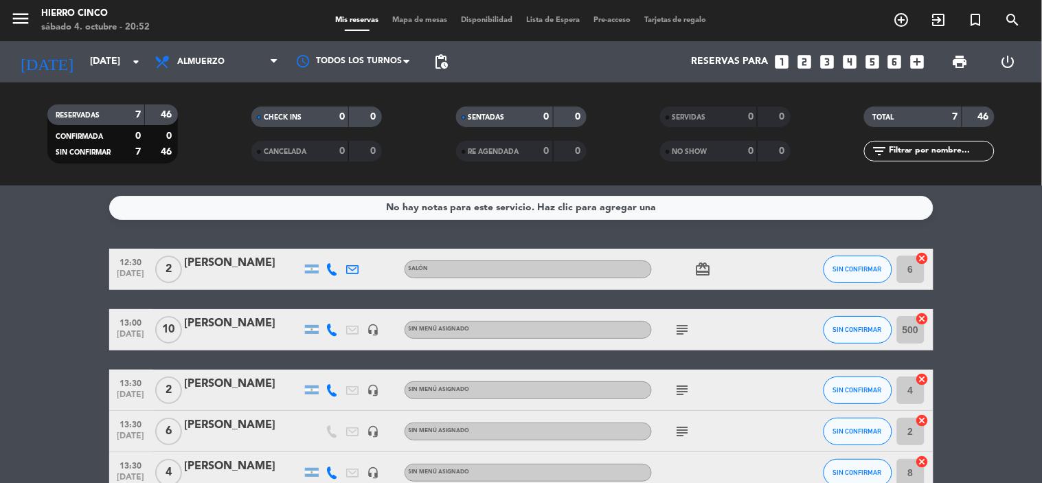
drag, startPoint x: 967, startPoint y: 342, endPoint x: 386, endPoint y: 107, distance: 627.0
click at [401, 22] on span "Mapa de mesas" at bounding box center [419, 20] width 69 height 8
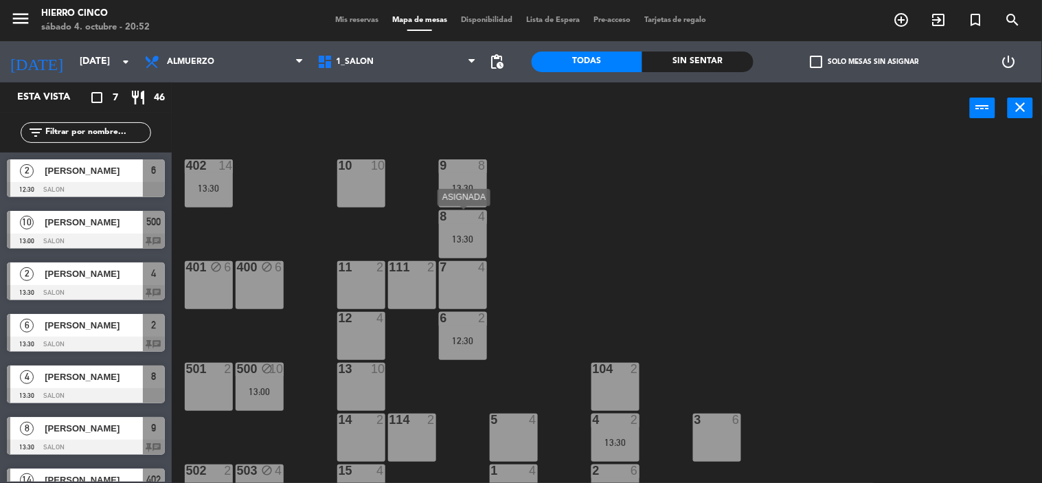
click at [464, 229] on div "8 4 13:30" at bounding box center [463, 234] width 48 height 48
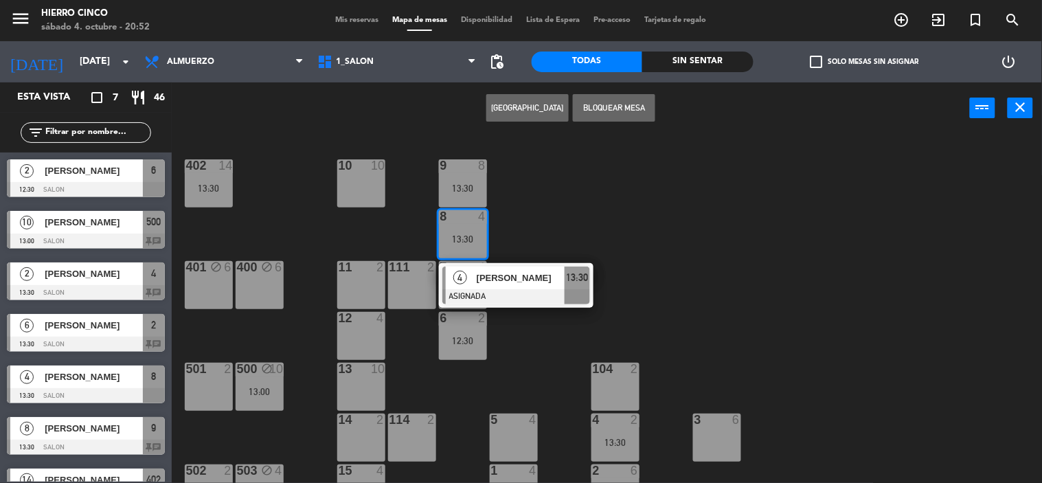
click at [150, 379] on div "8" at bounding box center [154, 377] width 22 height 23
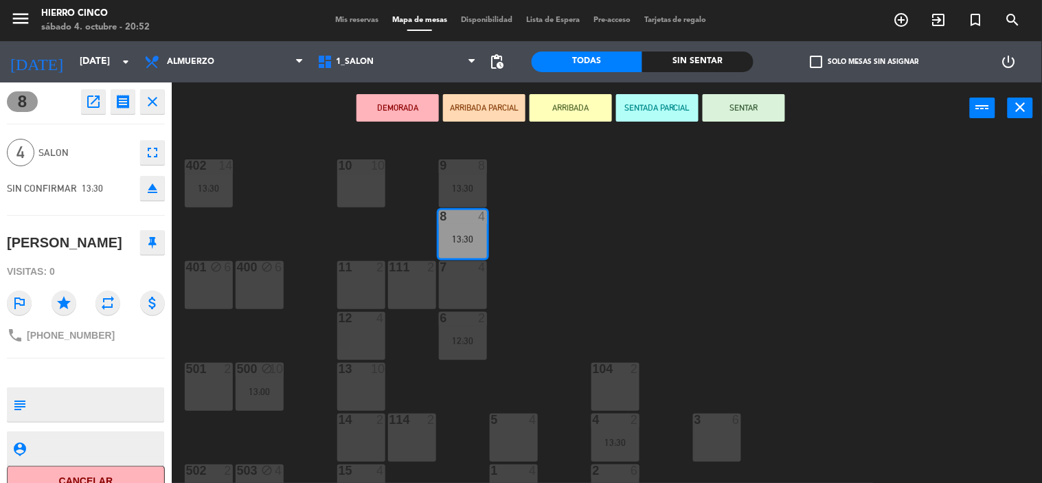
click at [151, 248] on icon at bounding box center [152, 242] width 8 height 12
click at [154, 102] on icon "close" at bounding box center [152, 101] width 16 height 16
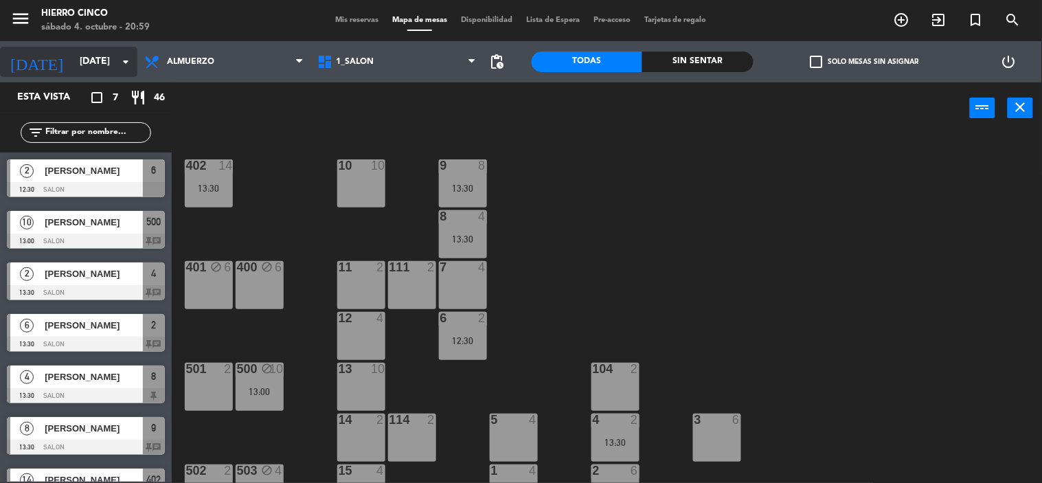
click at [111, 64] on input "[DATE]" at bounding box center [138, 61] width 131 height 25
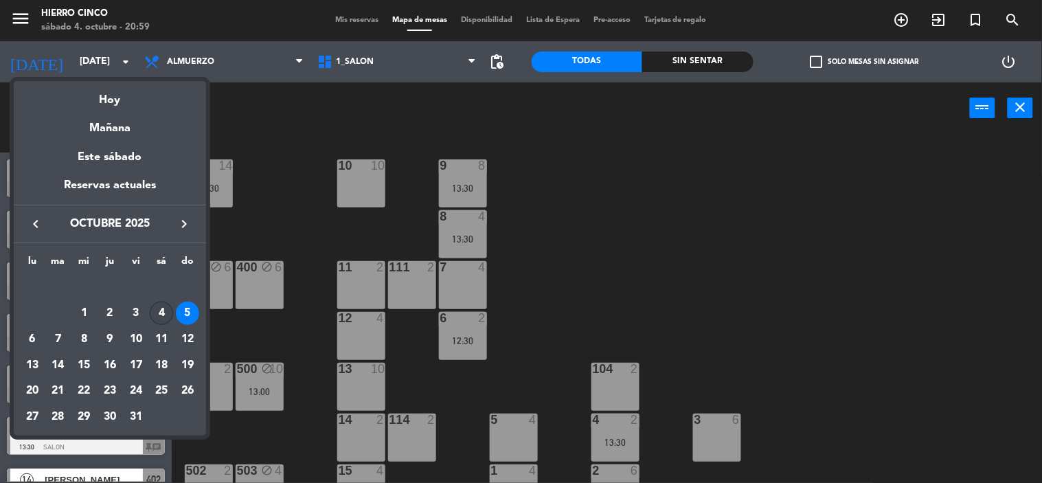
click at [161, 312] on div "4" at bounding box center [161, 313] width 23 height 23
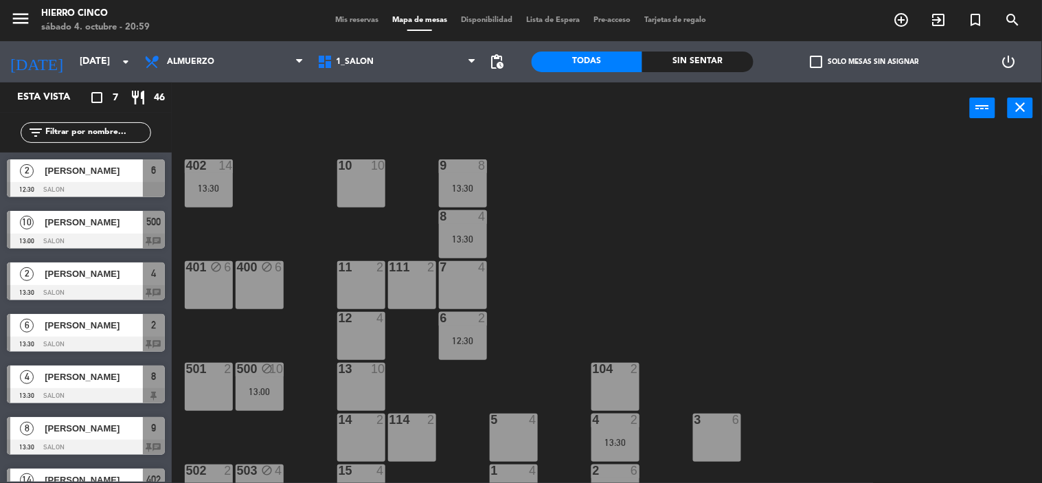
type input "[DATE]"
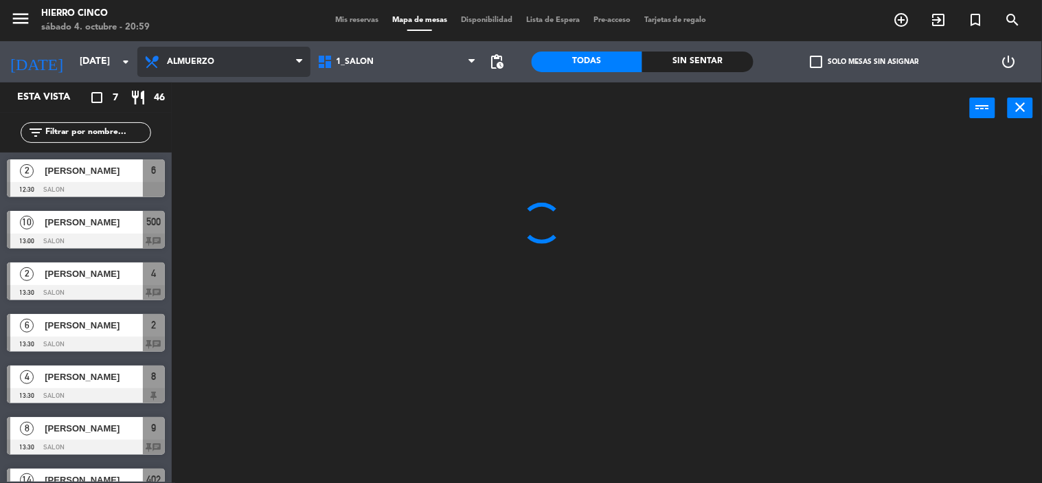
click at [223, 58] on span "Almuerzo" at bounding box center [223, 62] width 173 height 30
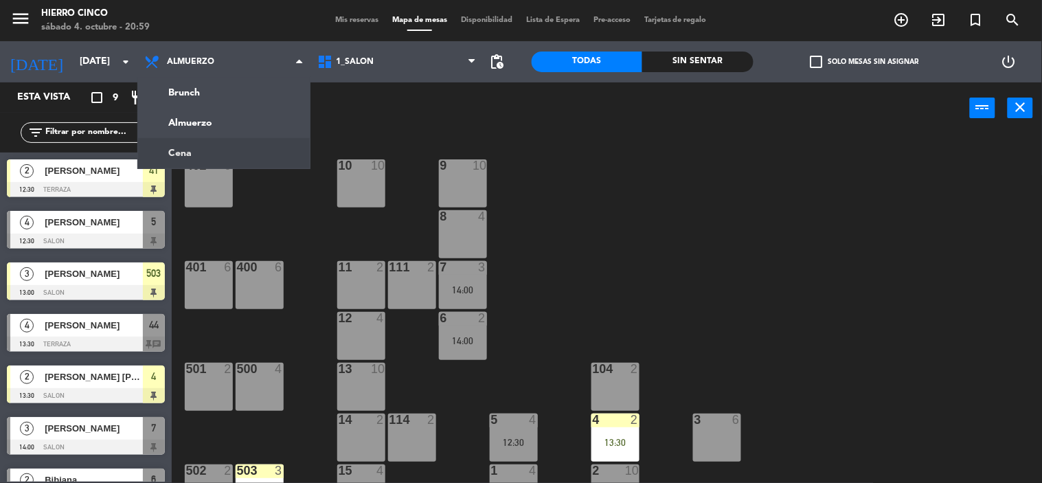
click at [215, 158] on ng-component "menu Hierro Cinco [DATE] 4. octubre - 20:59 Mis reservas Mapa de mesas Disponib…" at bounding box center [521, 242] width 1042 height 484
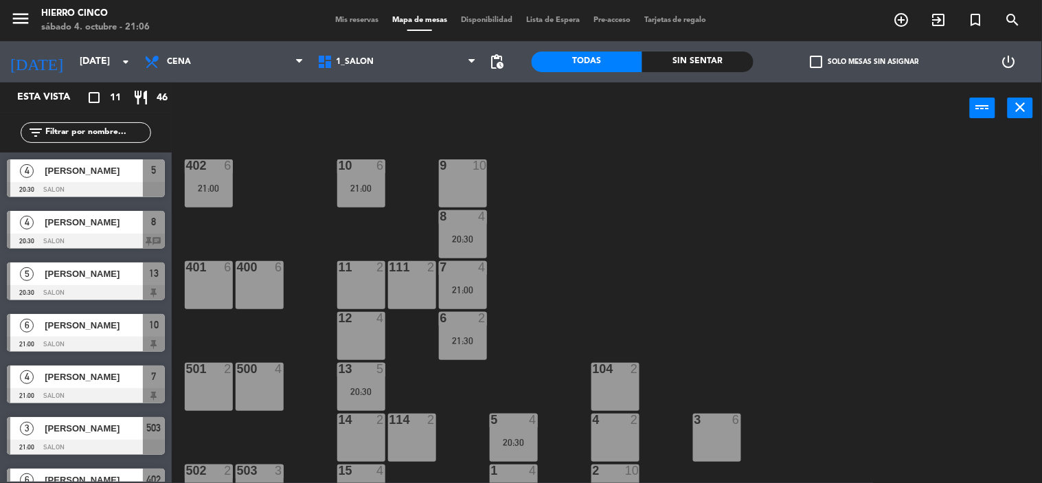
click at [342, 18] on span "Mis reservas" at bounding box center [356, 20] width 57 height 8
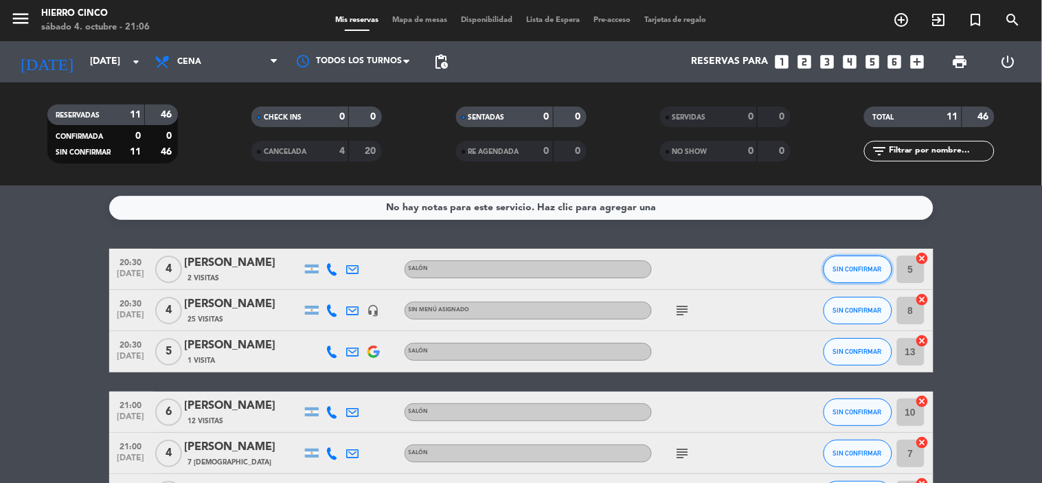
click at [840, 275] on button "SIN CONFIRMAR" at bounding box center [858, 269] width 69 height 27
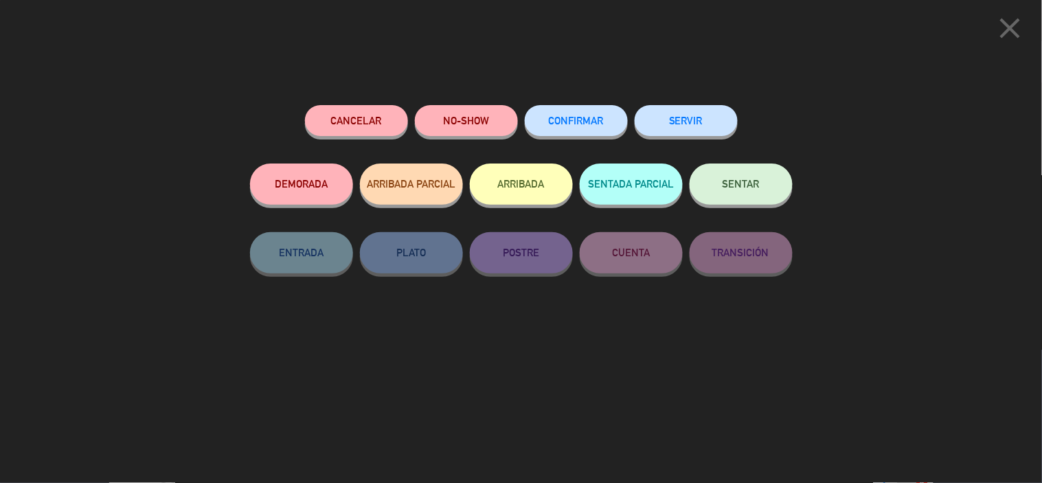
click at [528, 200] on button "ARRIBADA" at bounding box center [521, 184] width 103 height 41
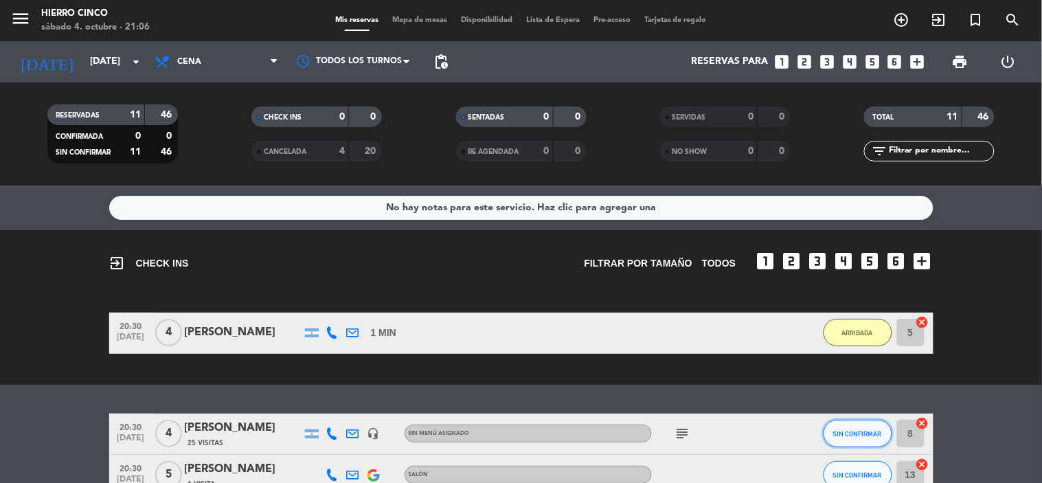
click at [850, 430] on span "SIN CONFIRMAR" at bounding box center [857, 434] width 49 height 8
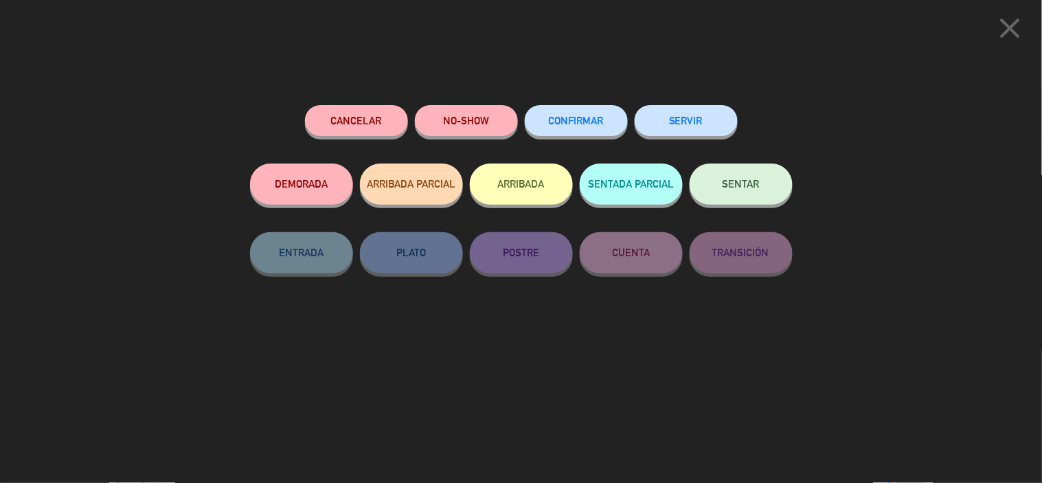
click at [504, 186] on button "ARRIBADA" at bounding box center [521, 184] width 103 height 41
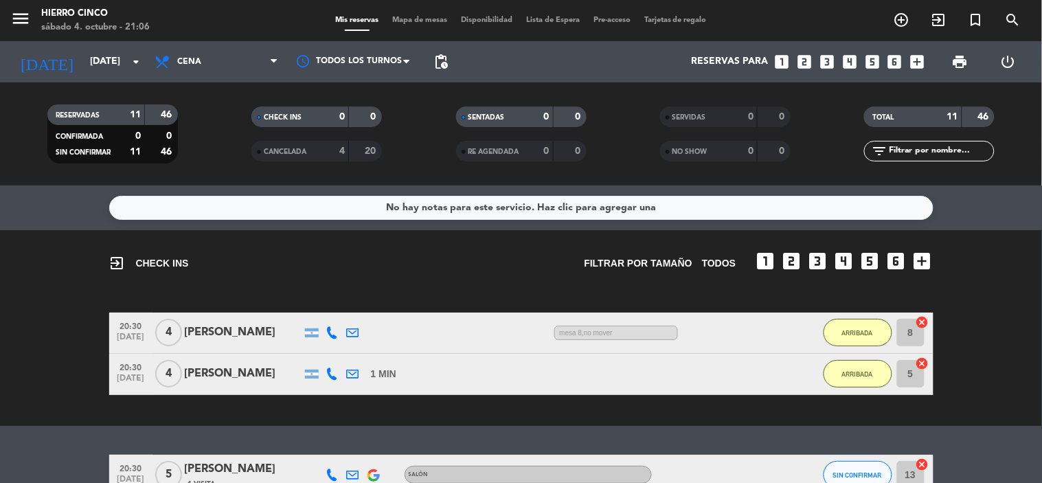
drag, startPoint x: 990, startPoint y: 317, endPoint x: 988, endPoint y: 394, distance: 77.7
drag, startPoint x: 998, startPoint y: 355, endPoint x: 1025, endPoint y: 386, distance: 41.4
drag, startPoint x: 1042, startPoint y: 282, endPoint x: 1040, endPoint y: 368, distance: 85.2
click at [820, 467] on div "20:30 [DATE] 5 [PERSON_NAME] 1 Visita Salón SIN CONFIRMAR 13 cancel" at bounding box center [521, 475] width 825 height 41
click at [862, 475] on span "SIN CONFIRMAR" at bounding box center [857, 475] width 49 height 8
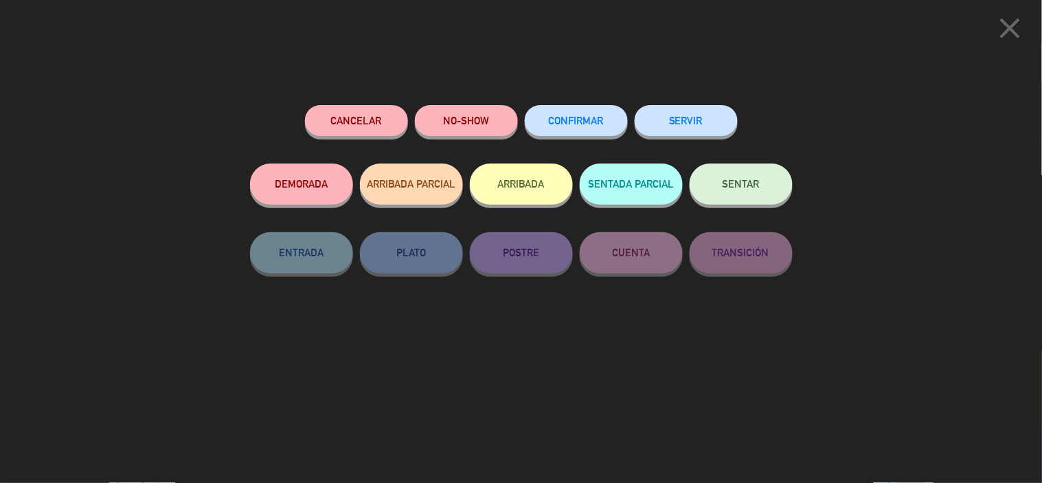
click at [471, 177] on button "ARRIBADA" at bounding box center [521, 184] width 103 height 41
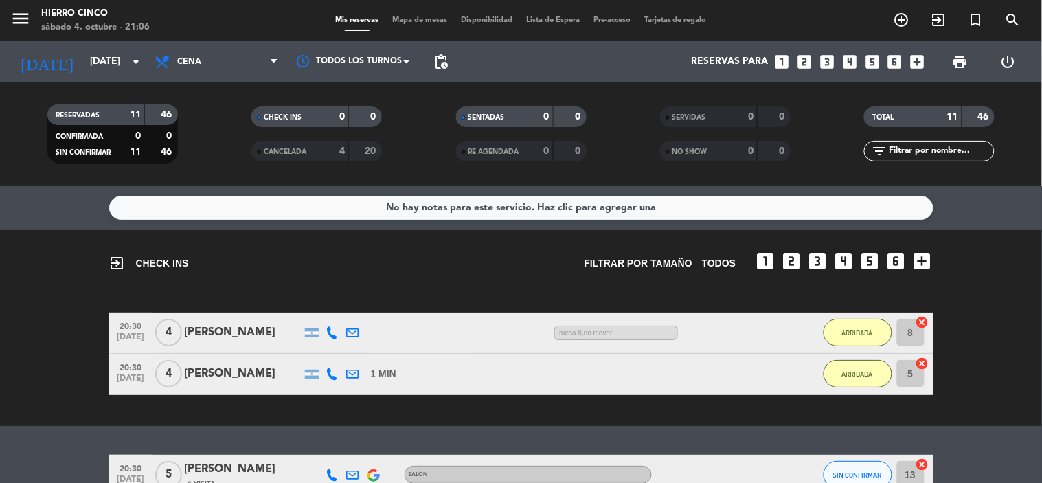
click at [497, 189] on button "ARRIBADA" at bounding box center [521, 184] width 103 height 41
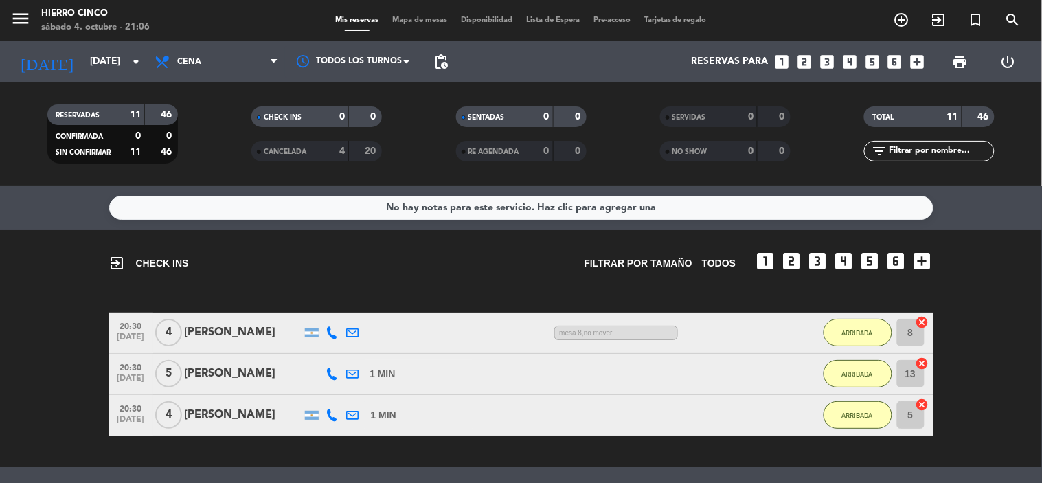
click at [400, 21] on span "Mapa de mesas" at bounding box center [419, 20] width 69 height 8
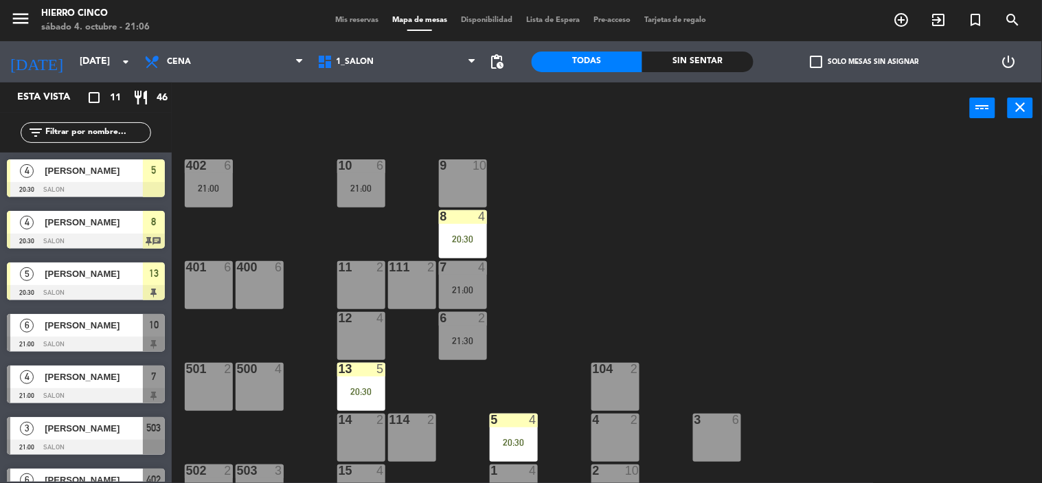
click at [97, 337] on div at bounding box center [86, 344] width 158 height 15
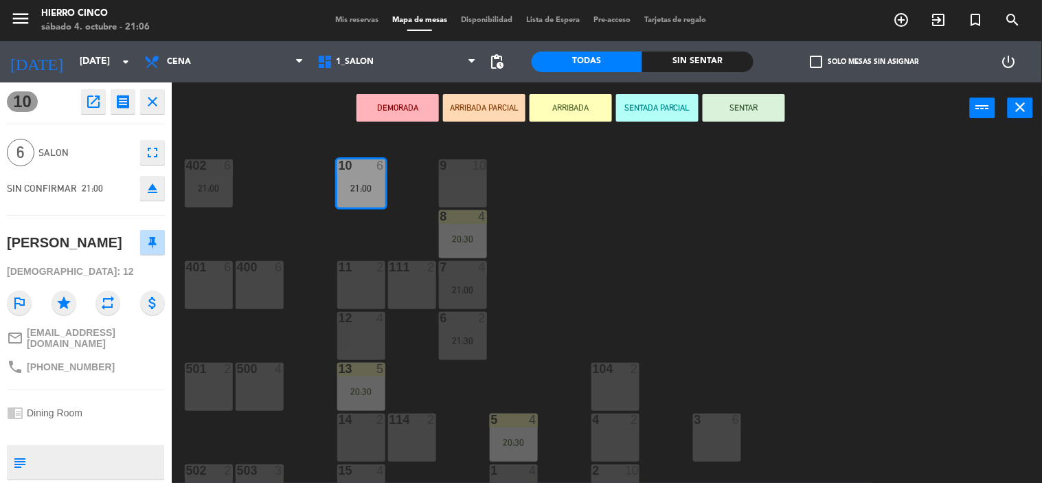
click at [550, 114] on button "ARRIBADA" at bounding box center [571, 107] width 82 height 27
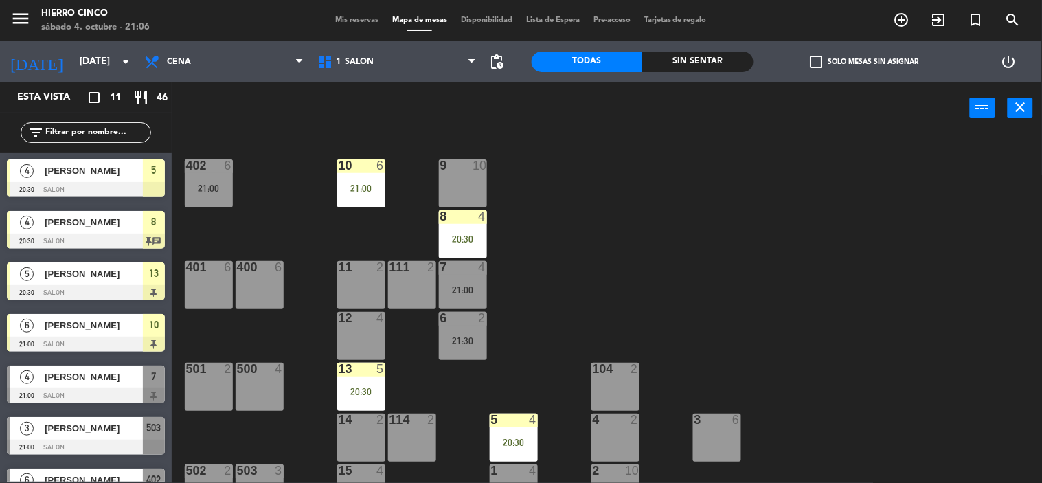
click at [113, 380] on span "[PERSON_NAME]" at bounding box center [94, 377] width 98 height 14
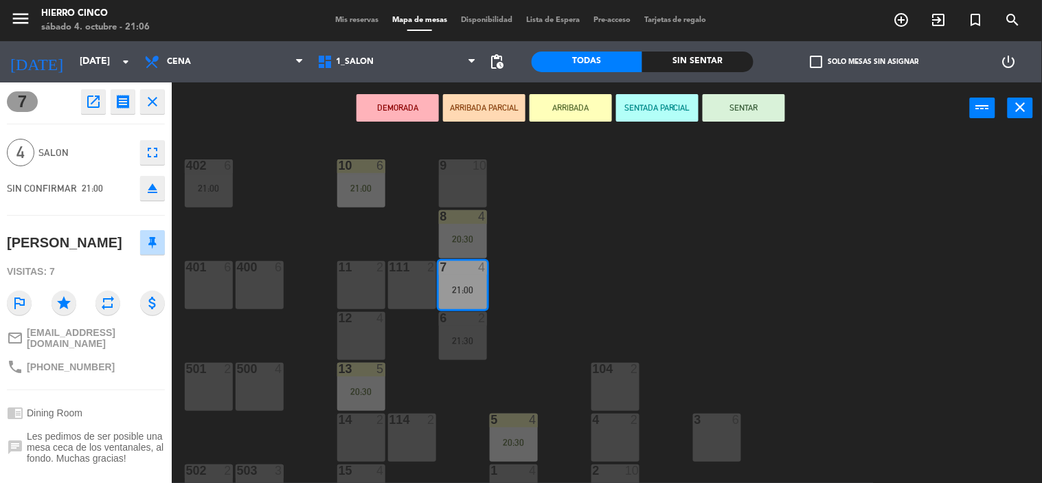
click at [555, 107] on button "ARRIBADA" at bounding box center [571, 107] width 82 height 27
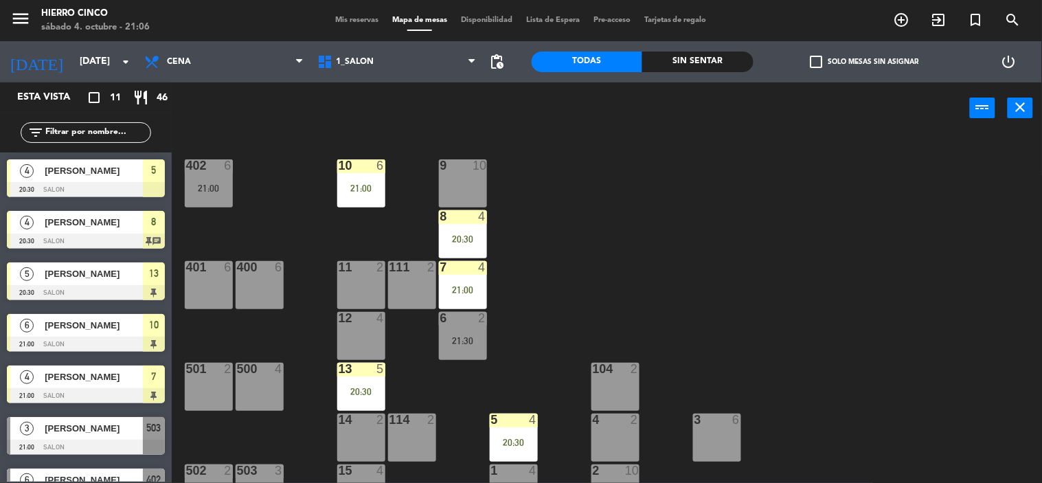
drag, startPoint x: 172, startPoint y: 280, endPoint x: 167, endPoint y: 298, distance: 17.8
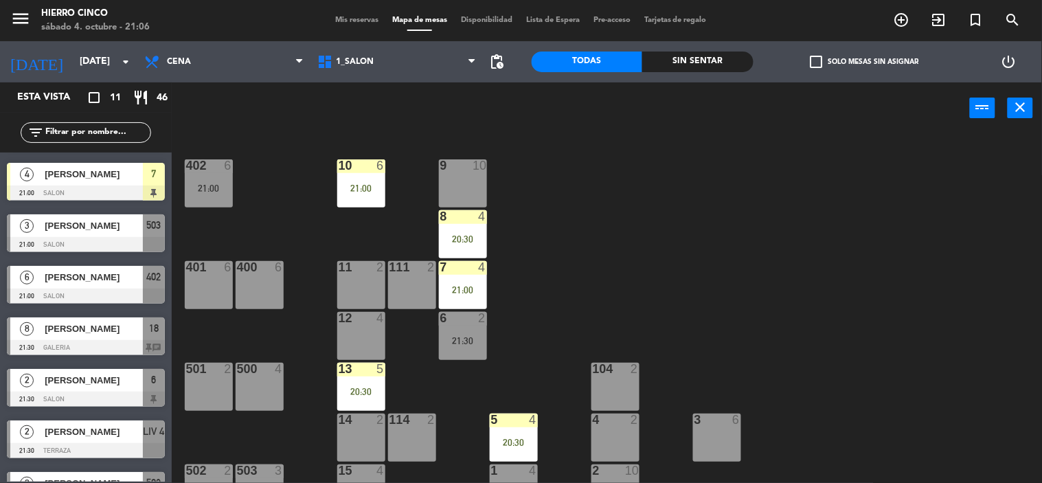
drag, startPoint x: 133, startPoint y: 287, endPoint x: 132, endPoint y: 361, distance: 74.2
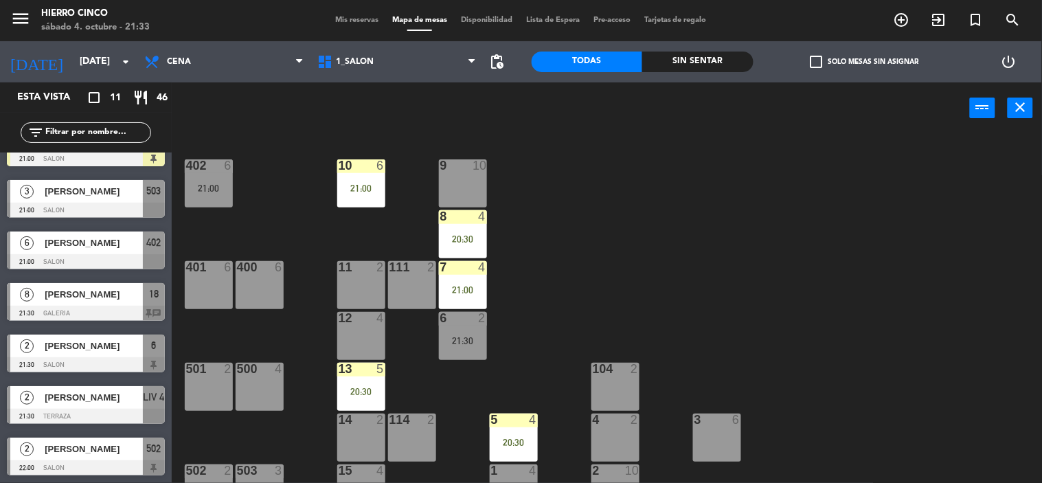
drag, startPoint x: 136, startPoint y: 375, endPoint x: 145, endPoint y: 452, distance: 77.5
drag, startPoint x: 145, startPoint y: 452, endPoint x: 145, endPoint y: 416, distance: 35.7
drag, startPoint x: 151, startPoint y: 394, endPoint x: 159, endPoint y: 461, distance: 67.8
click at [147, 256] on div at bounding box center [86, 261] width 158 height 15
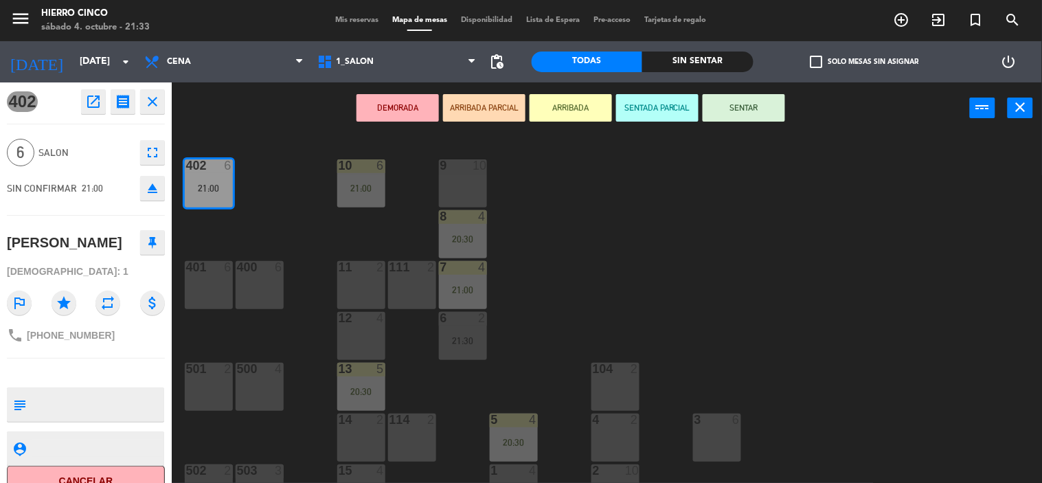
click at [563, 110] on button "ARRIBADA" at bounding box center [571, 107] width 82 height 27
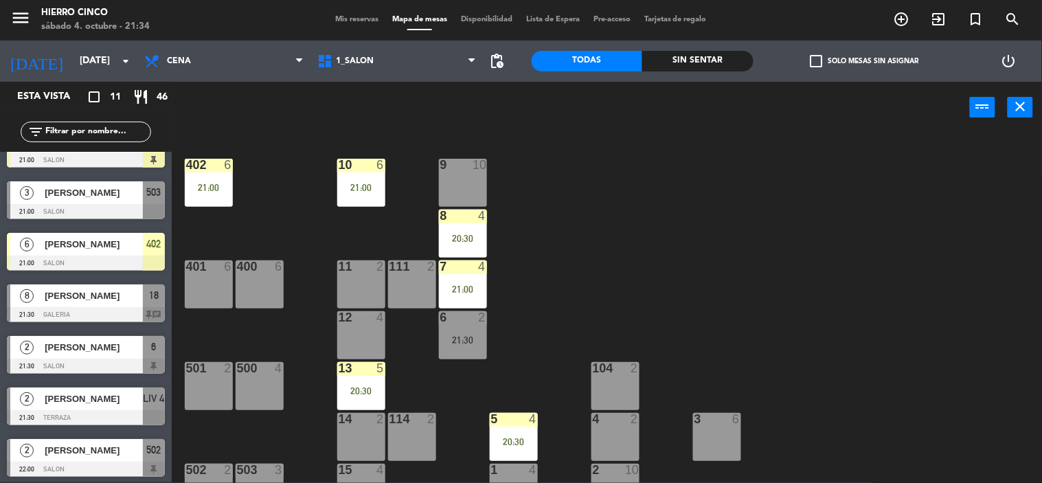
drag, startPoint x: 147, startPoint y: 352, endPoint x: 150, endPoint y: 419, distance: 66.7
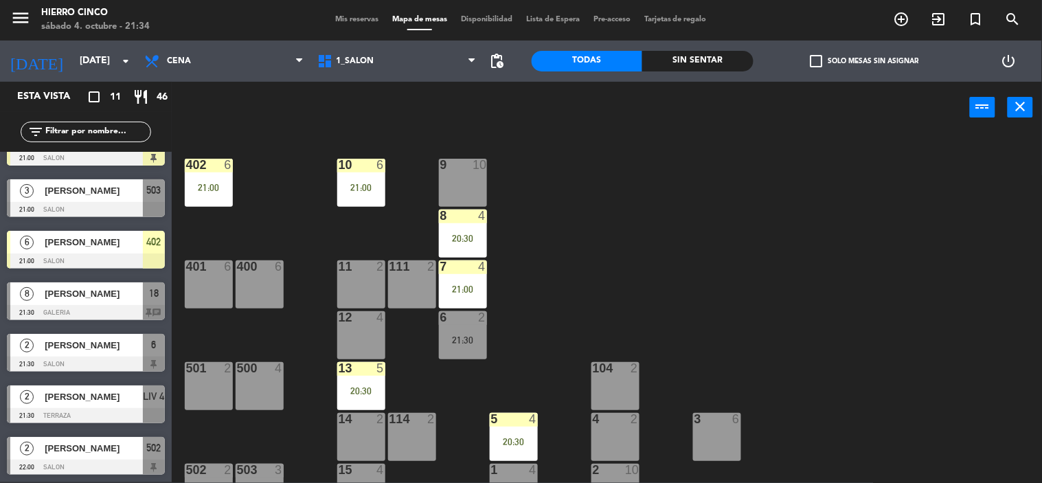
click at [149, 300] on span "18" at bounding box center [154, 293] width 10 height 16
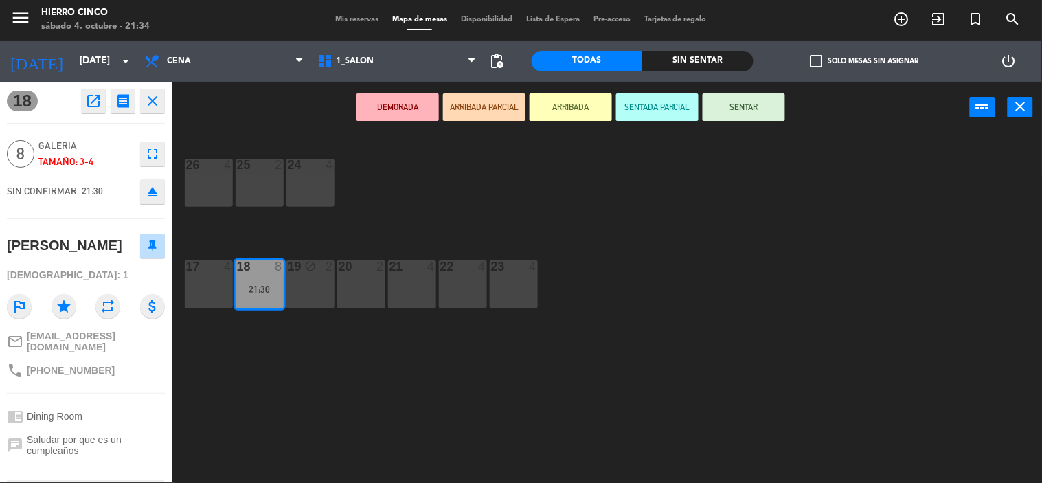
click at [580, 112] on button "ARRIBADA" at bounding box center [571, 106] width 82 height 27
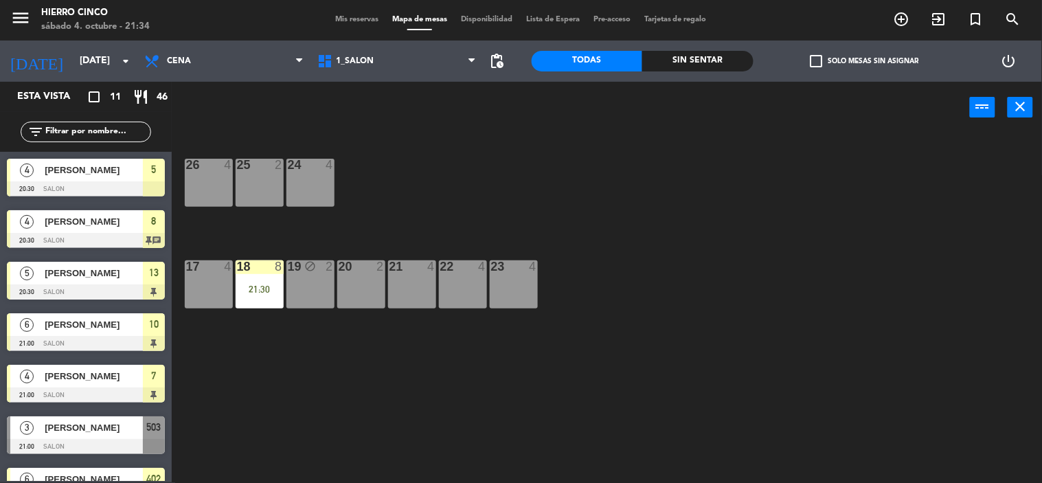
scroll to position [1, 0]
drag, startPoint x: 162, startPoint y: 410, endPoint x: 167, endPoint y: 364, distance: 45.6
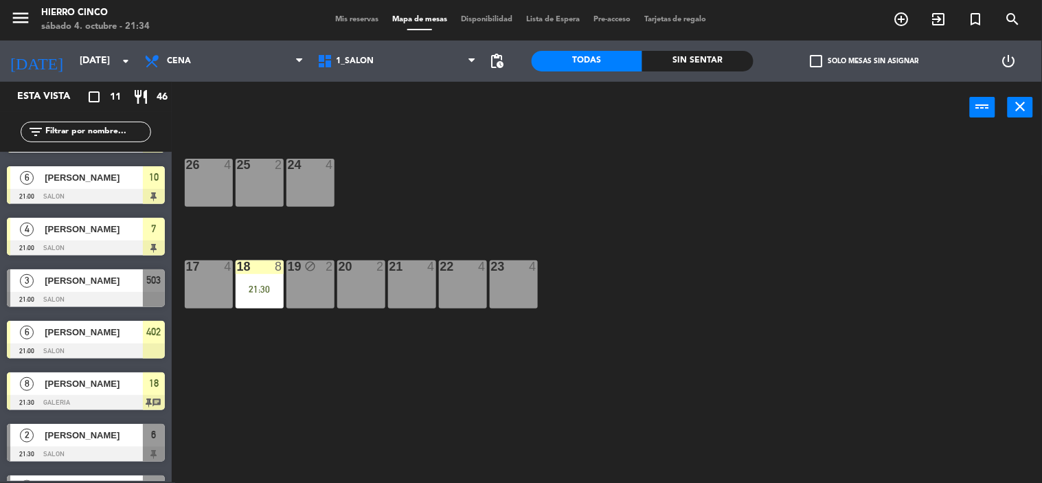
scroll to position [237, 0]
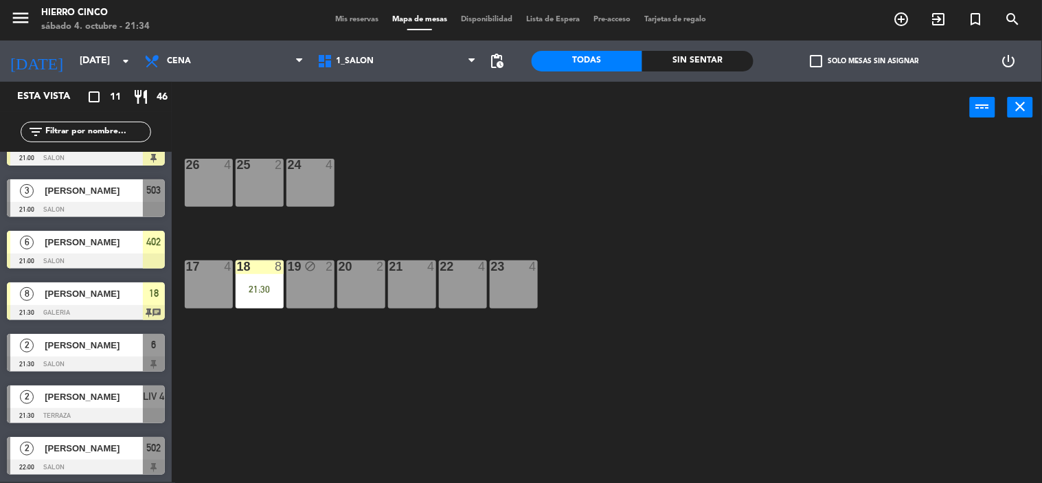
drag, startPoint x: 149, startPoint y: 362, endPoint x: 139, endPoint y: 438, distance: 77.0
click at [133, 408] on div at bounding box center [86, 415] width 158 height 15
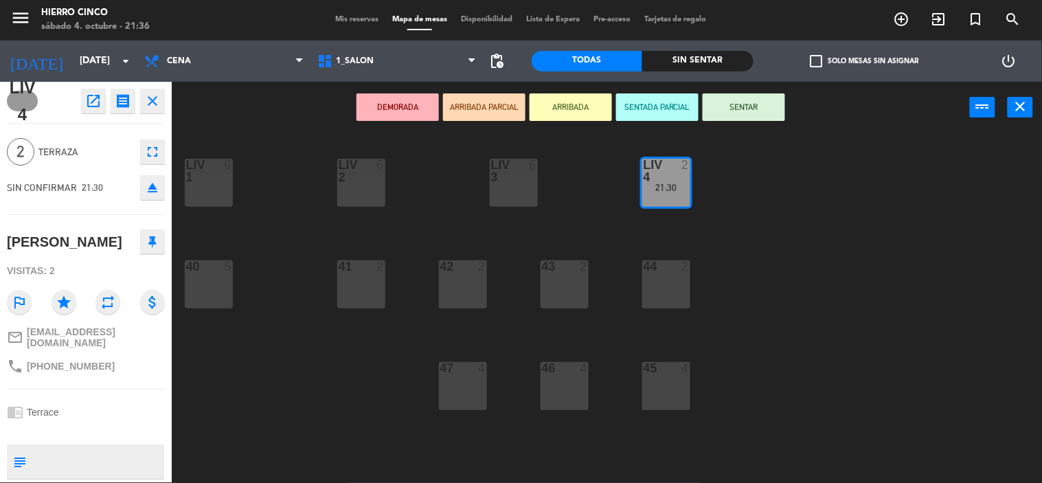
click at [561, 103] on button "ARRIBADA" at bounding box center [571, 106] width 82 height 27
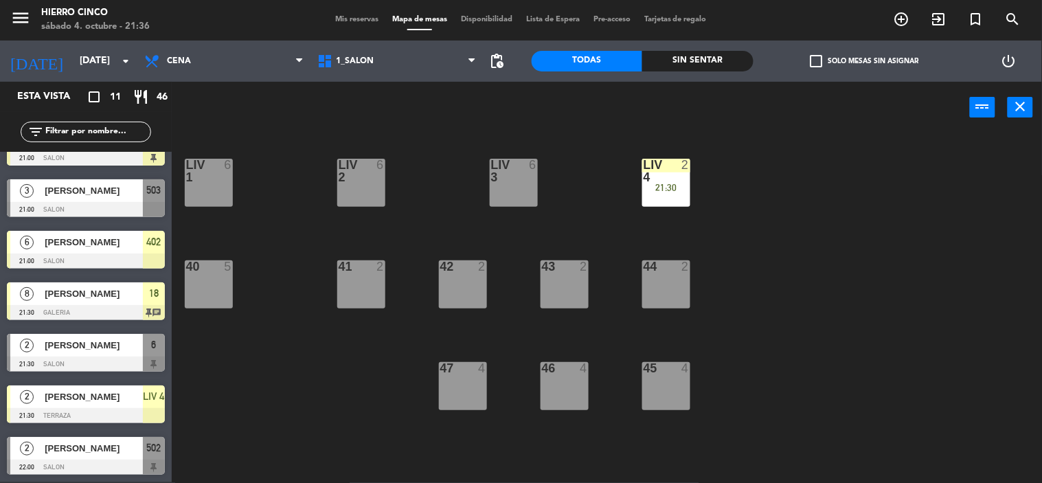
click at [157, 349] on div "6" at bounding box center [154, 345] width 22 height 23
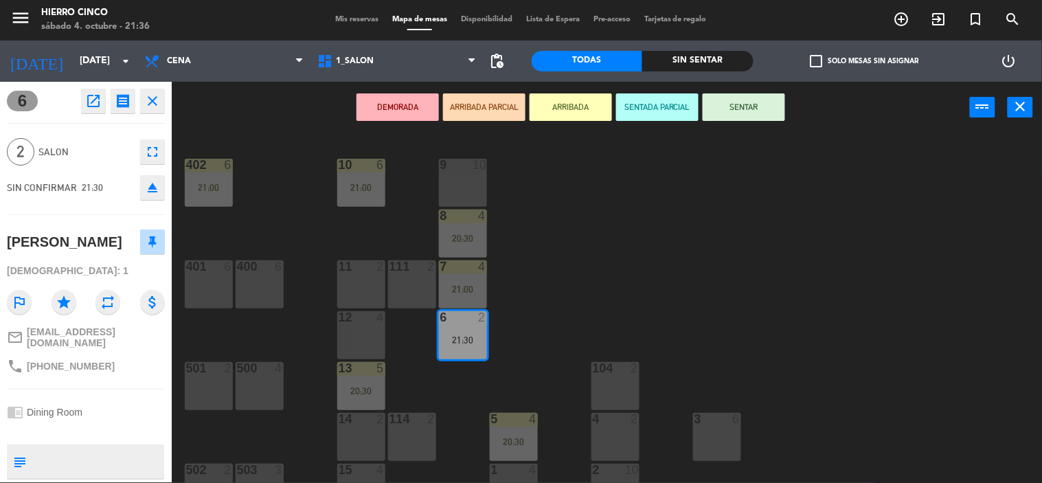
click at [572, 108] on button "ARRIBADA" at bounding box center [571, 106] width 82 height 27
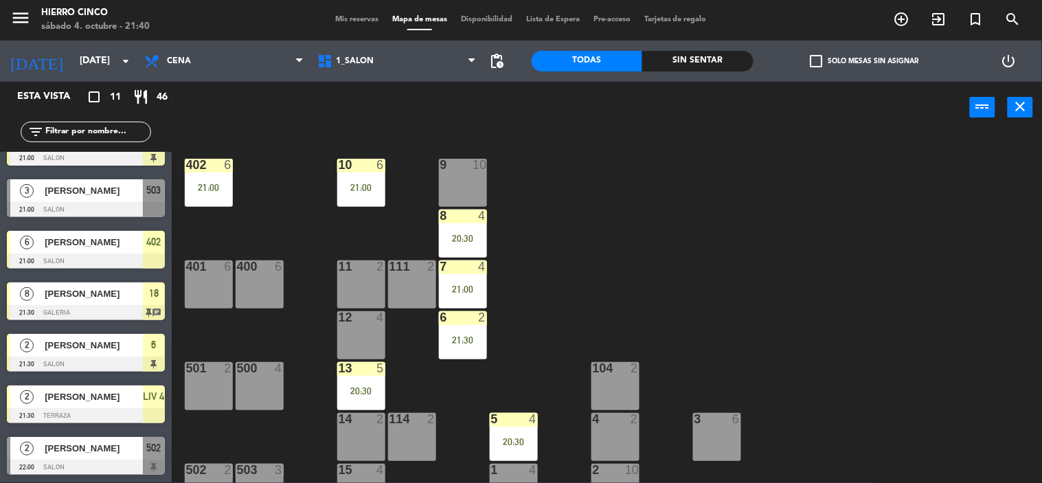
drag, startPoint x: 115, startPoint y: 417, endPoint x: 120, endPoint y: 447, distance: 30.5
click at [155, 357] on div at bounding box center [86, 364] width 158 height 15
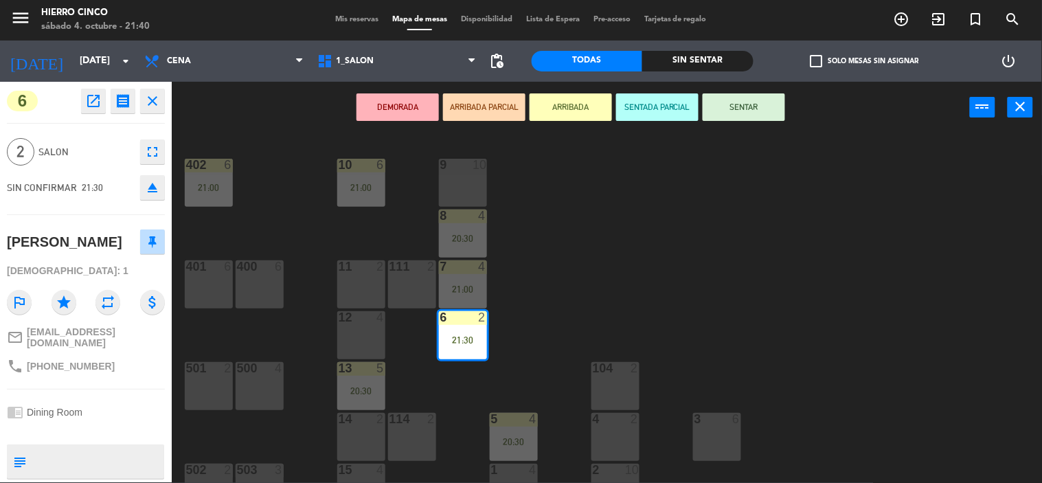
click at [844, 207] on div "402 6 21:00 9 10 10 6 21:00 8 4 20:30 401 6 400 6 7 4 21:00 11 2 111 2 6 2 21:3…" at bounding box center [612, 308] width 860 height 349
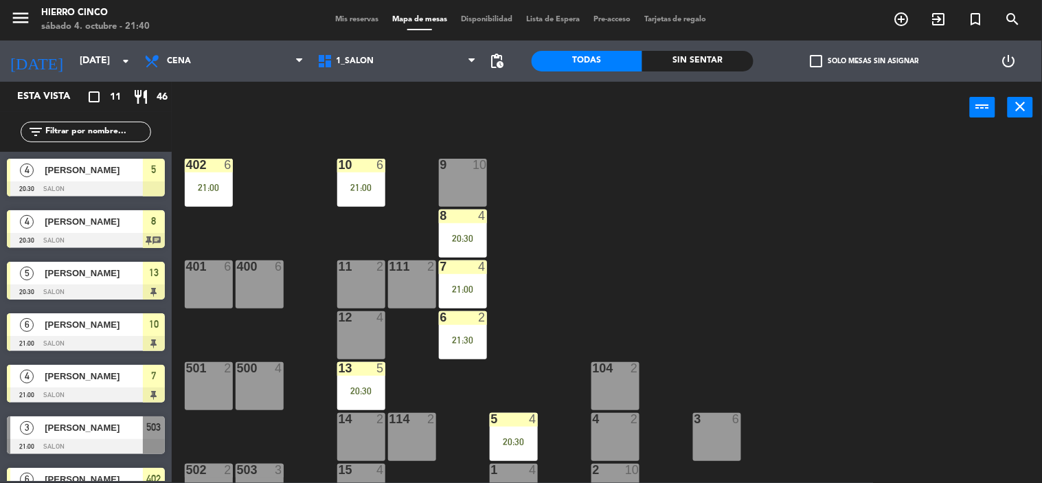
scroll to position [49, 0]
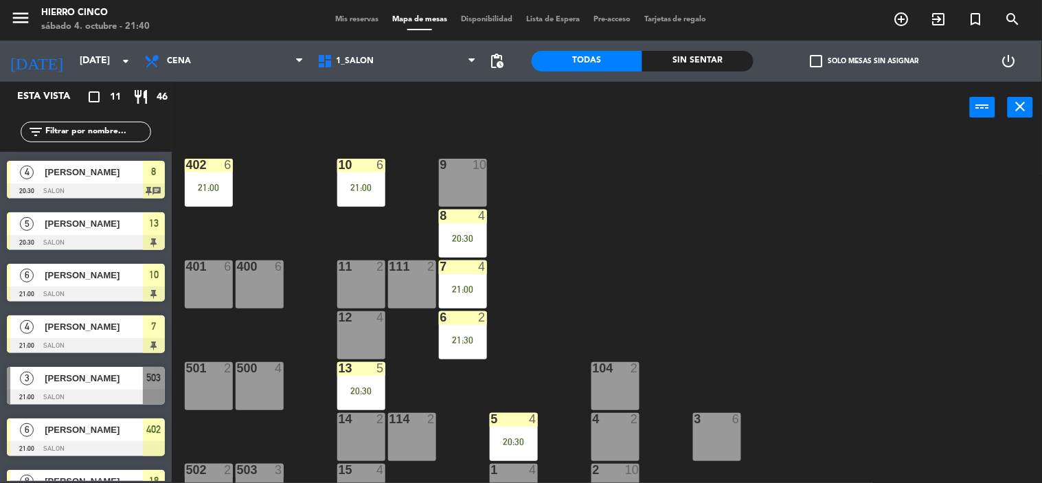
drag, startPoint x: 120, startPoint y: 438, endPoint x: 132, endPoint y: 408, distance: 31.8
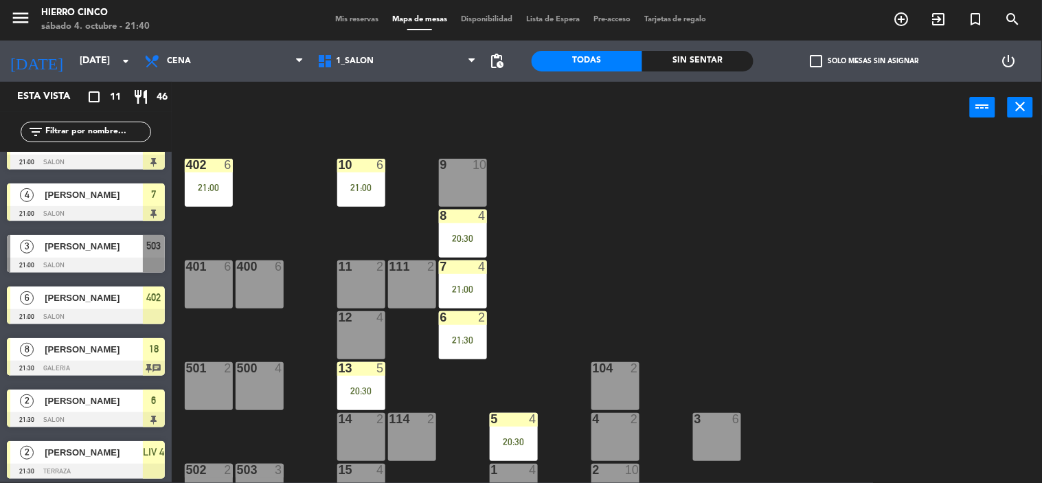
drag, startPoint x: 101, startPoint y: 383, endPoint x: 115, endPoint y: 441, distance: 59.5
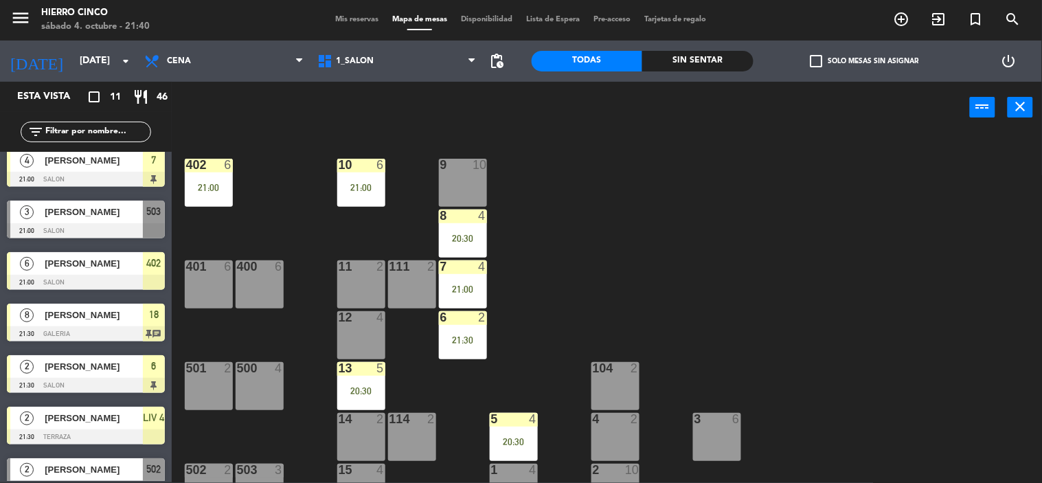
scroll to position [132, 0]
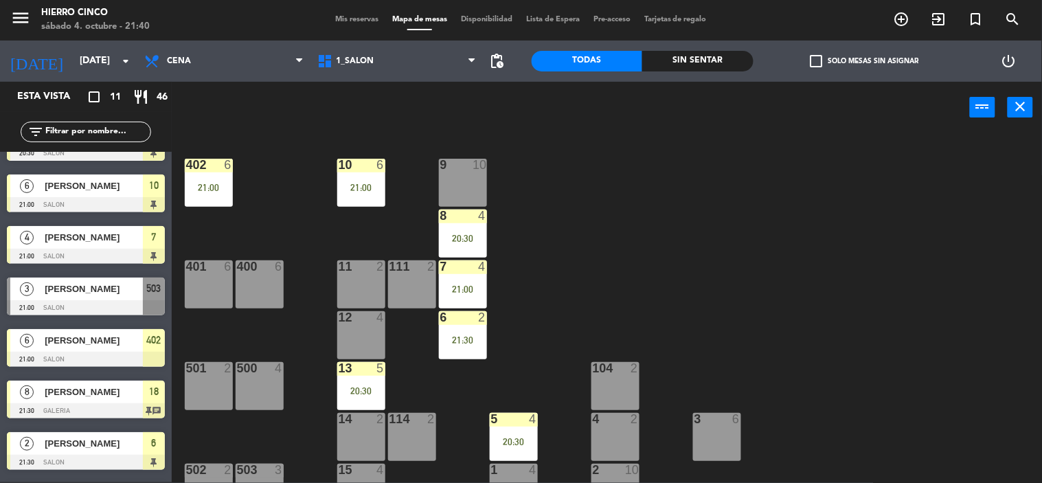
drag, startPoint x: 120, startPoint y: 428, endPoint x: 126, endPoint y: 370, distance: 58.7
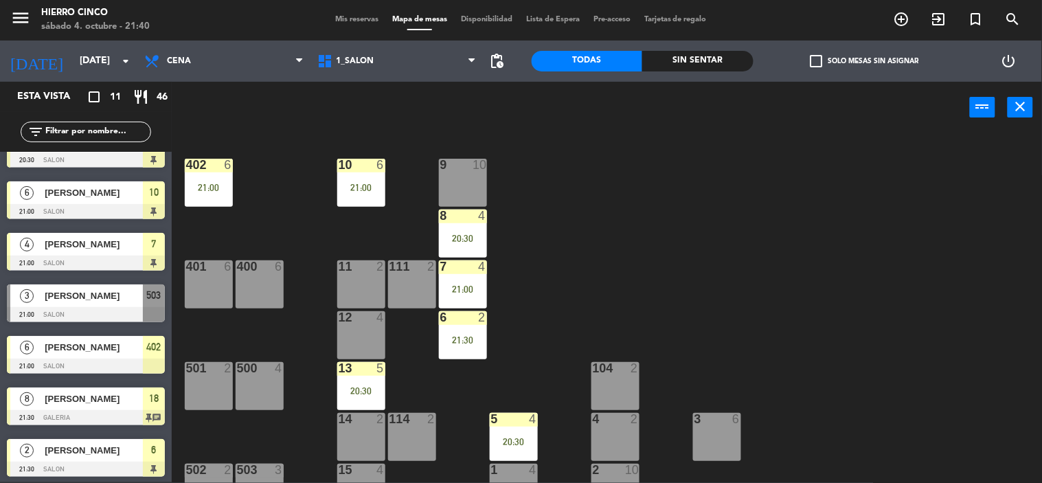
click at [155, 299] on span "503" at bounding box center [154, 295] width 14 height 16
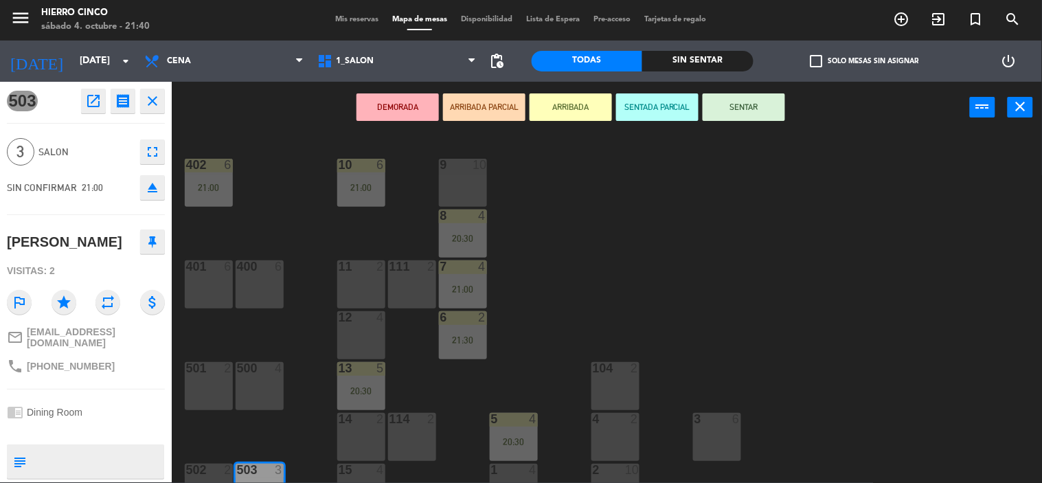
click at [555, 107] on button "ARRIBADA" at bounding box center [571, 106] width 82 height 27
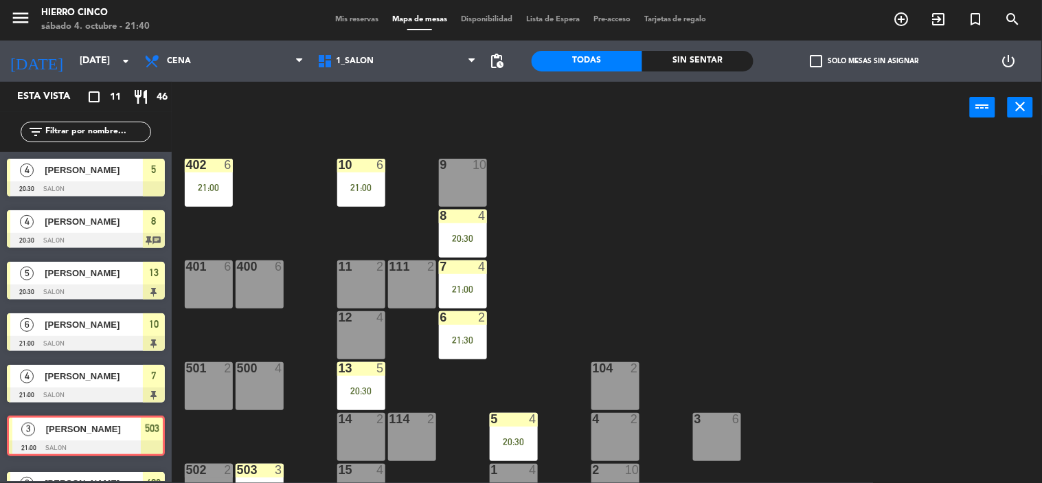
click at [148, 427] on div "3 [PERSON_NAME] 21:00 SALON 503 3 [PERSON_NAME] 21:00 SALON 503" at bounding box center [86, 438] width 172 height 56
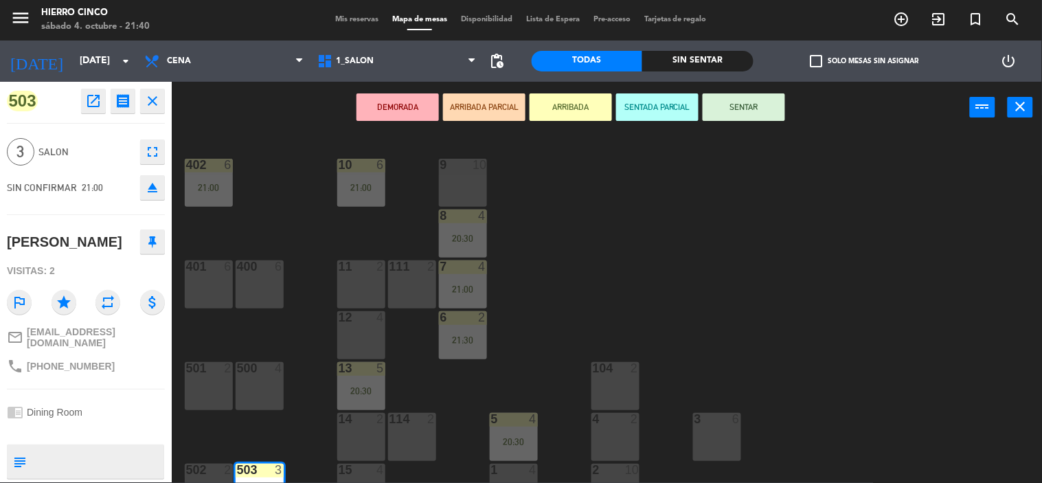
click at [678, 107] on button "SENTADA PARCIAL" at bounding box center [657, 106] width 82 height 27
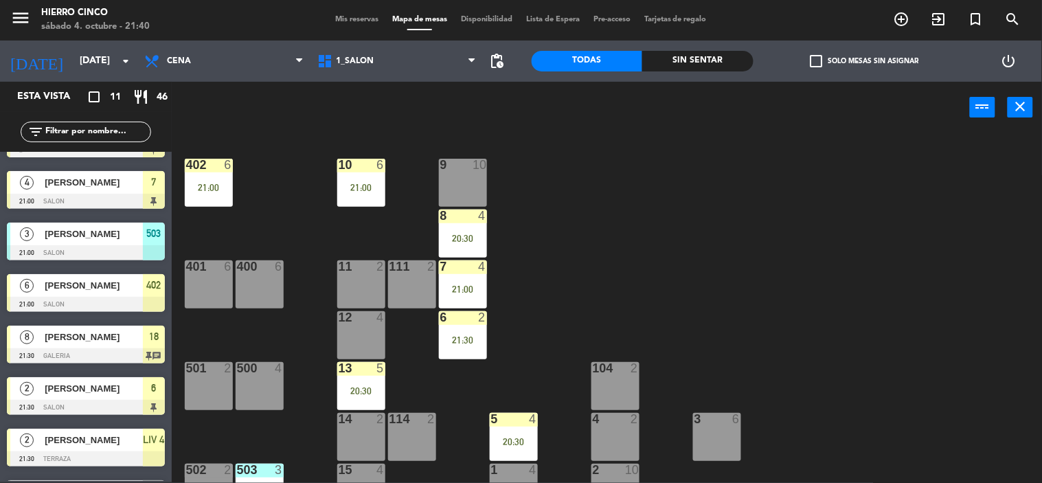
scroll to position [237, 0]
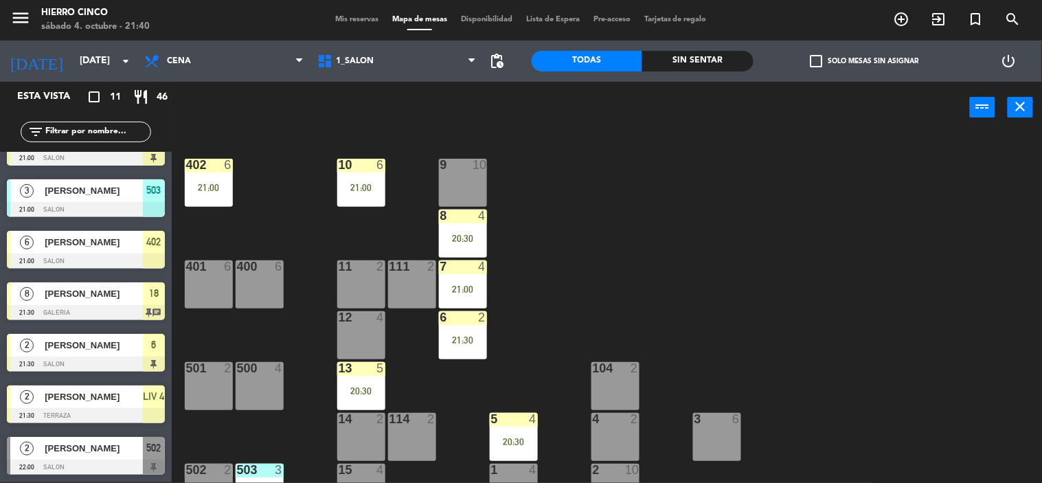
click at [149, 451] on div "2 [PERSON_NAME] 22:00 SALON 502" at bounding box center [86, 456] width 172 height 52
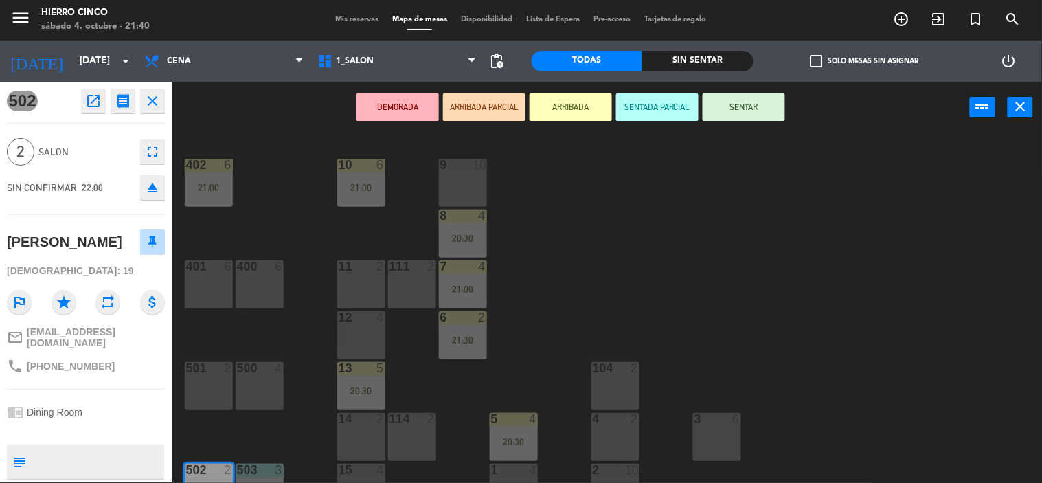
click at [657, 102] on button "SENTADA PARCIAL" at bounding box center [657, 106] width 82 height 27
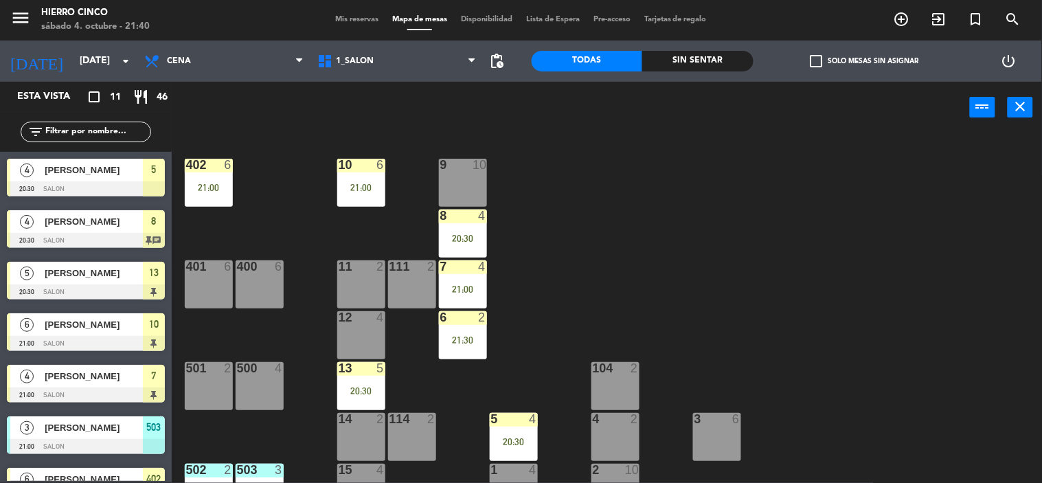
scroll to position [153, 0]
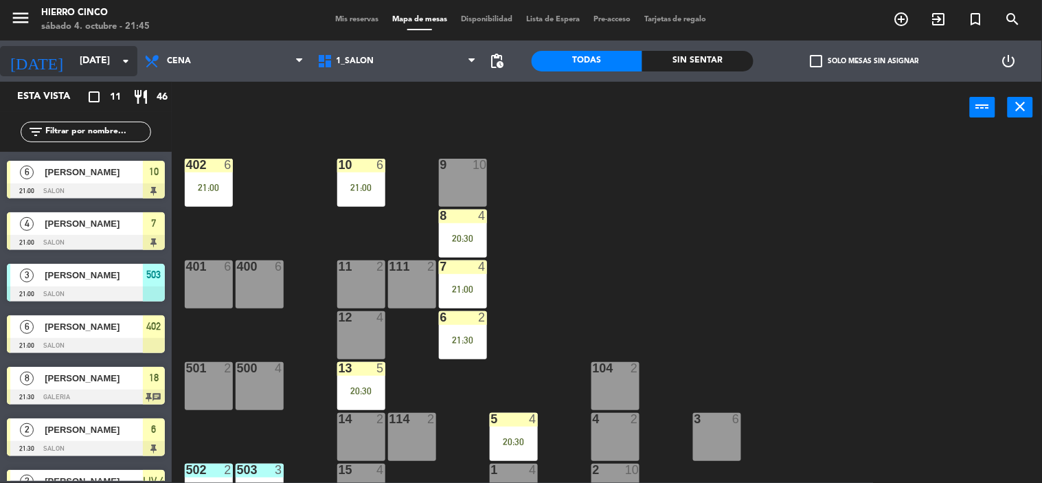
click at [73, 64] on input "[DATE]" at bounding box center [138, 61] width 131 height 25
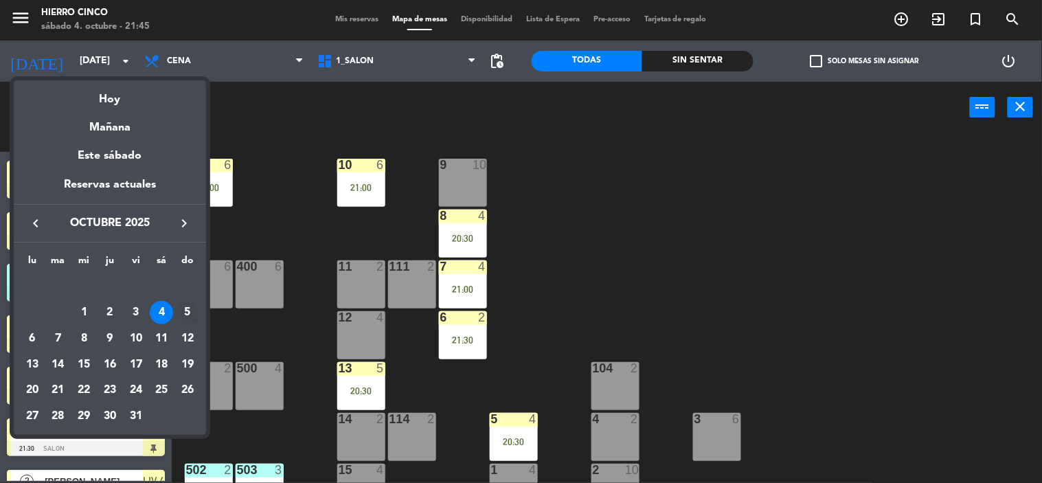
click at [187, 310] on div "5" at bounding box center [187, 312] width 23 height 23
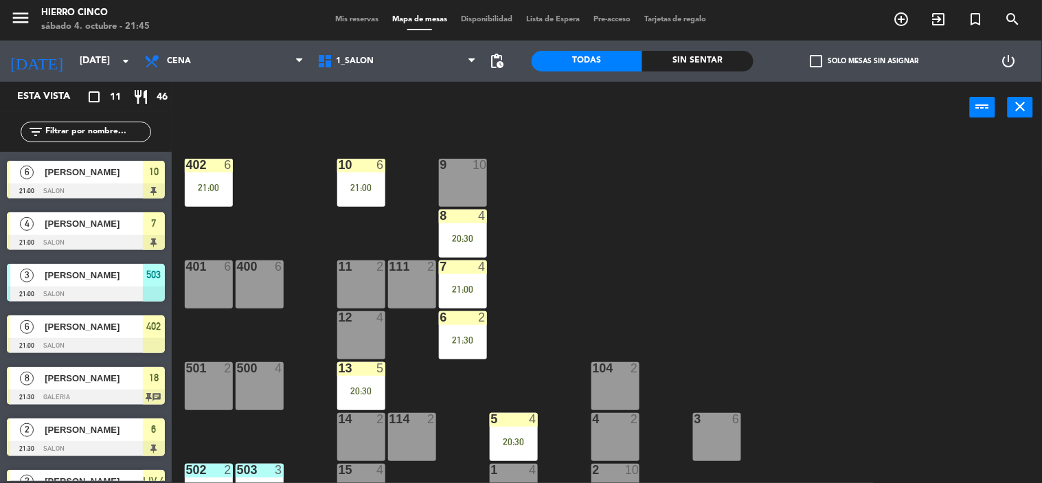
type input "[DATE]"
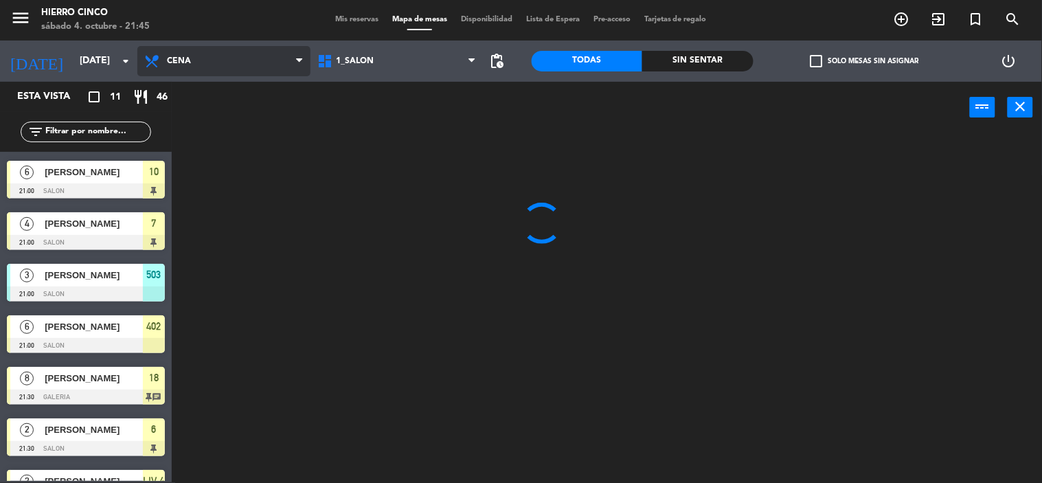
click at [225, 60] on span "Cena" at bounding box center [223, 61] width 173 height 30
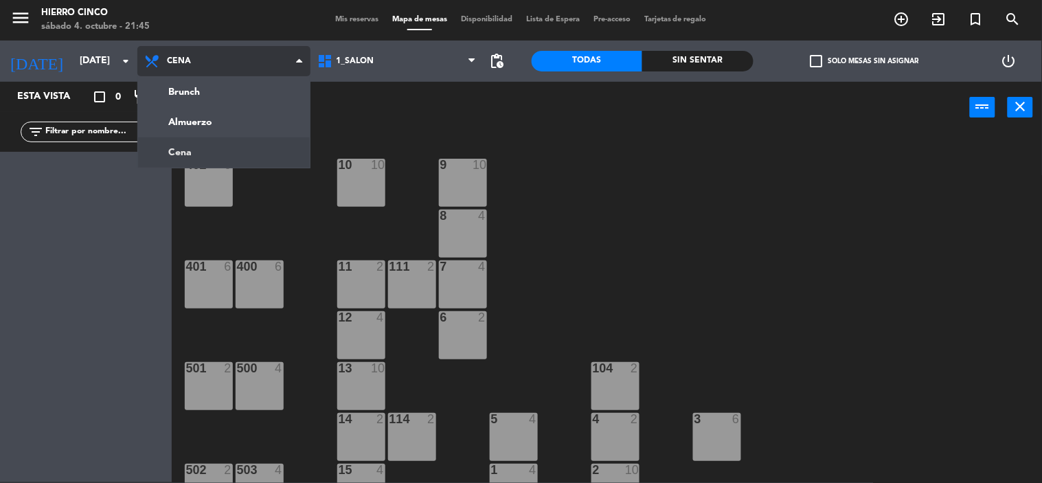
scroll to position [0, 0]
click at [232, 120] on ng-component "menu Hierro Cinco [DATE] 4. octubre - 21:45 Mis reservas Mapa de mesas Disponib…" at bounding box center [521, 241] width 1042 height 484
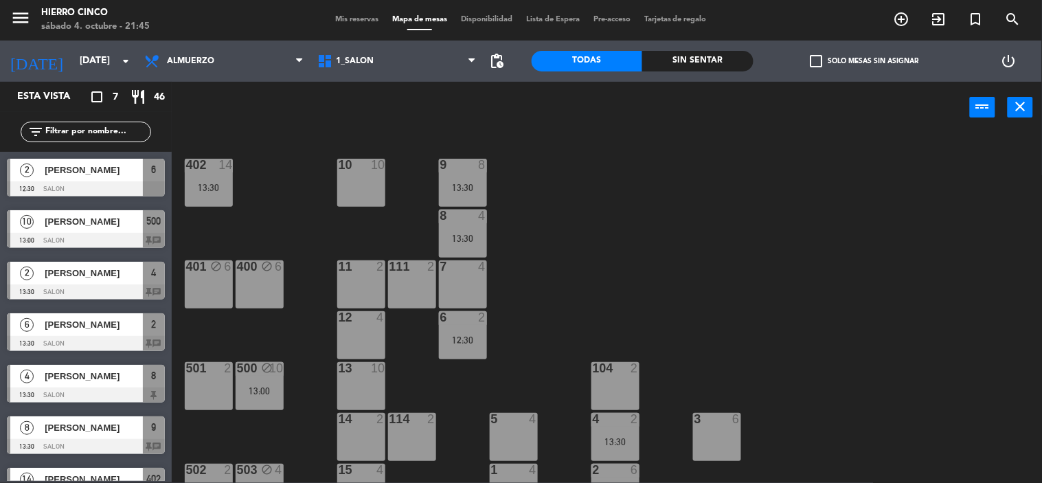
click at [92, 220] on span "[PERSON_NAME]" at bounding box center [94, 221] width 98 height 14
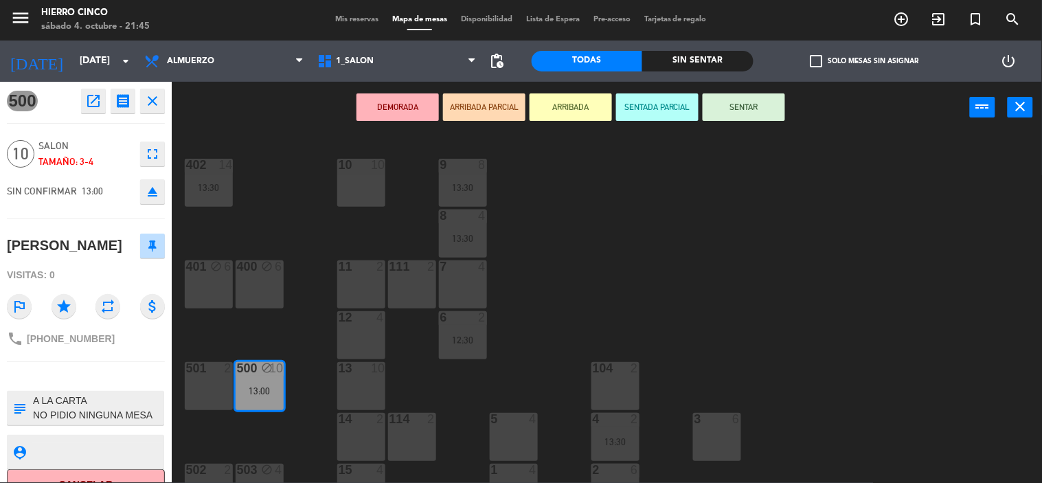
click at [348, 22] on span "Mis reservas" at bounding box center [356, 20] width 57 height 8
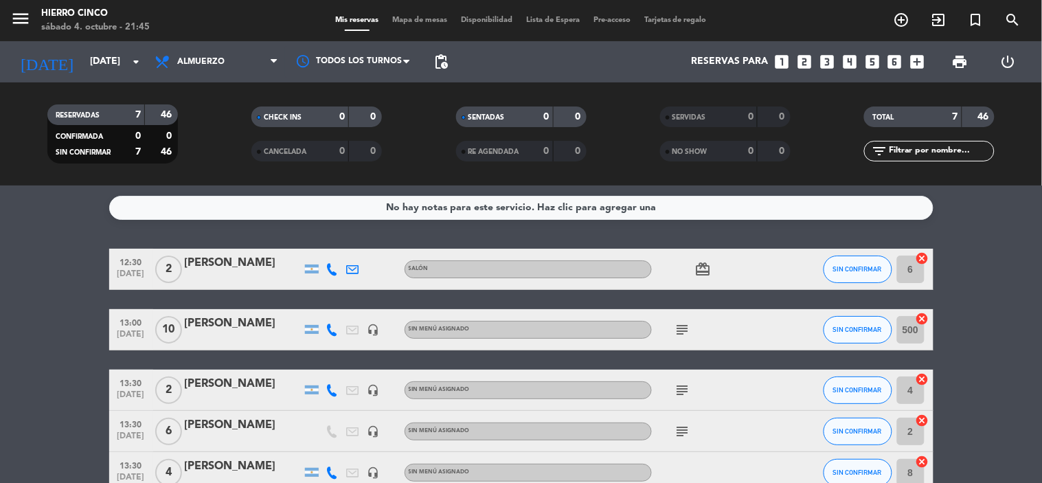
drag, startPoint x: 392, startPoint y: 352, endPoint x: 386, endPoint y: 261, distance: 91.6
click at [451, 335] on div "Sin menú asignado" at bounding box center [528, 330] width 247 height 18
drag, startPoint x: 256, startPoint y: 342, endPoint x: 223, endPoint y: 280, distance: 69.8
click at [682, 331] on icon "subject" at bounding box center [683, 330] width 16 height 16
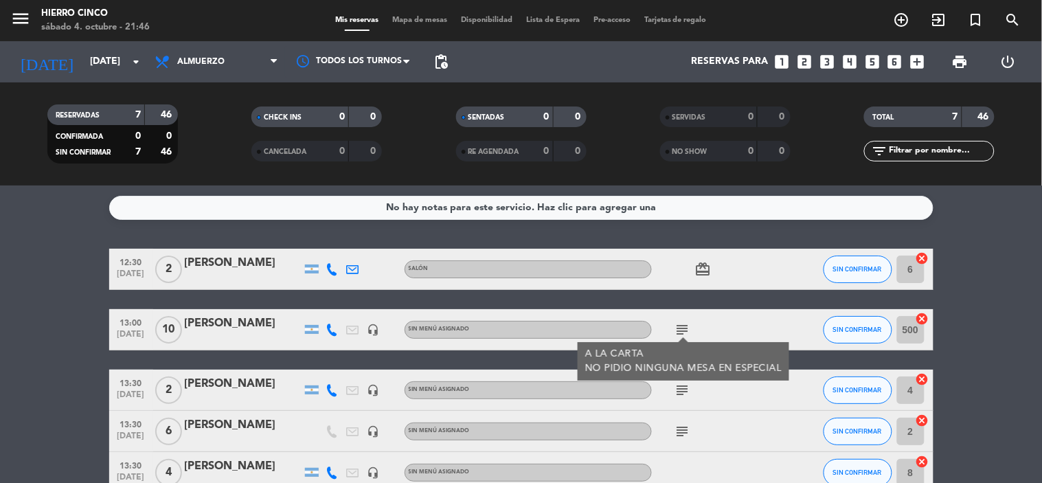
click at [408, 17] on span "Mapa de mesas" at bounding box center [419, 20] width 69 height 8
